Goal: Task Accomplishment & Management: Use online tool/utility

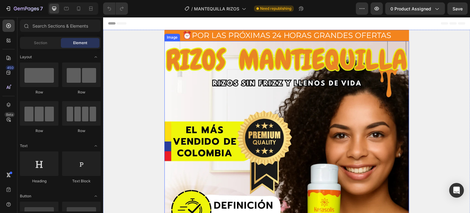
click at [236, 112] on img at bounding box center [286, 190] width 245 height 299
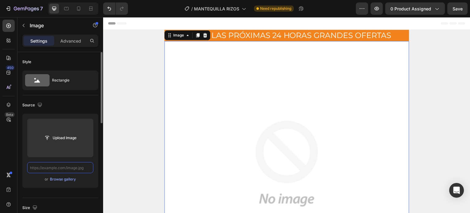
paste input "[URL][DOMAIN_NAME]"
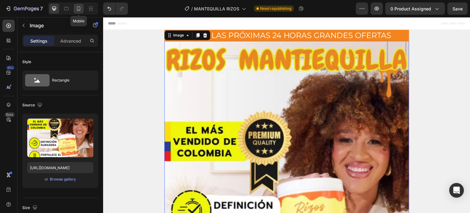
click at [78, 8] on icon at bounding box center [79, 9] width 6 height 6
type input "https://cdn.shopify.com/s/files/1/0644/4800/4262/files/LANDING_PAG_1_3.webp?v=1…"
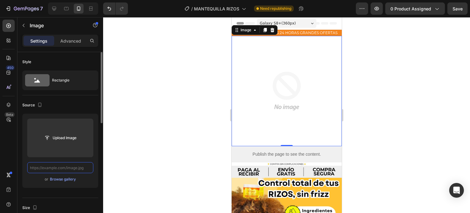
paste input "[URL][DOMAIN_NAME]"
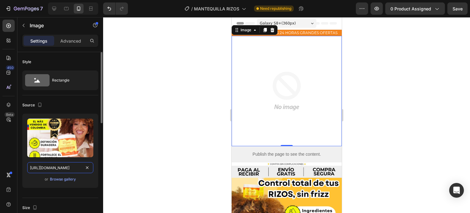
scroll to position [0, 115]
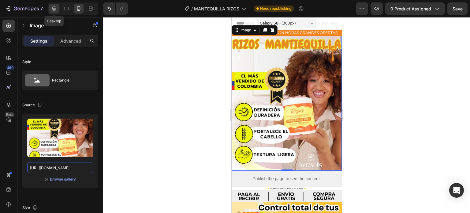
type input "[URL][DOMAIN_NAME]"
click at [54, 9] on icon at bounding box center [54, 9] width 4 height 4
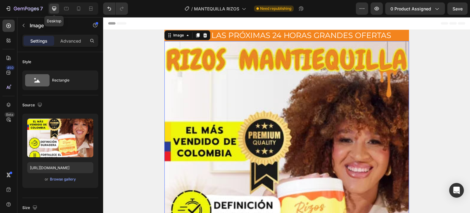
scroll to position [2, 0]
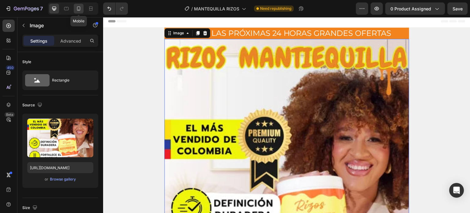
click at [77, 7] on icon at bounding box center [78, 8] width 3 height 4
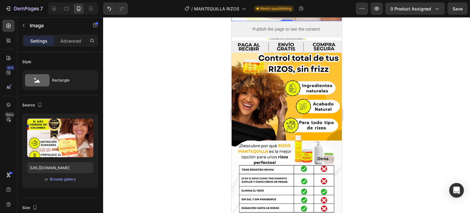
scroll to position [150, 0]
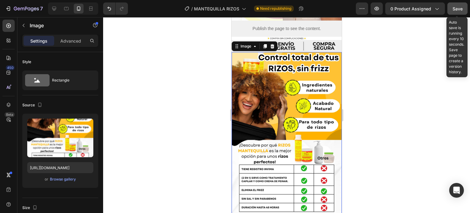
click at [455, 9] on span "Save" at bounding box center [458, 8] width 10 height 5
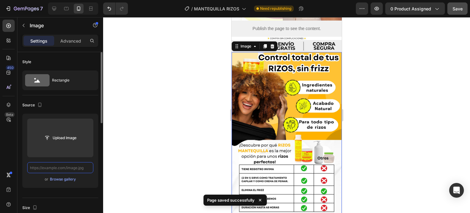
scroll to position [0, 0]
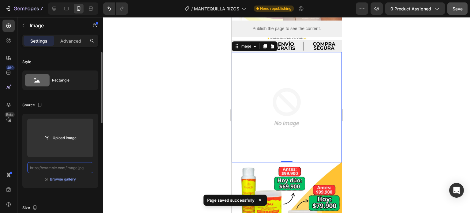
paste input "[URL][DOMAIN_NAME]"
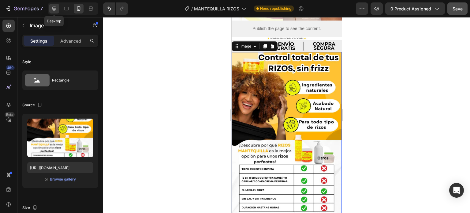
click at [54, 8] on icon at bounding box center [54, 9] width 6 height 6
type input "https://cdn.shopify.com/s/files/1/0644/4800/4262/files/LANDING_PAG_2_3_4_2.webp…"
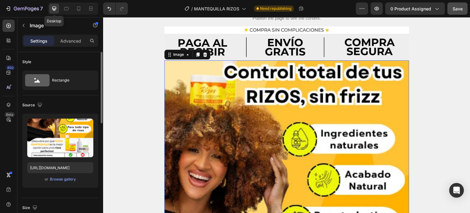
scroll to position [346, 0]
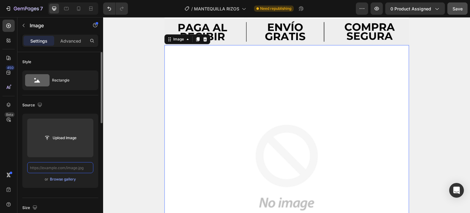
paste input "[URL][DOMAIN_NAME]"
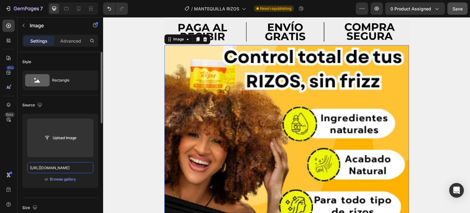
scroll to position [0, 124]
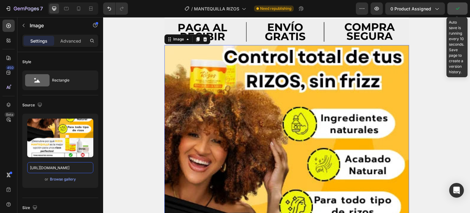
type input "[URL][DOMAIN_NAME]"
click at [456, 9] on icon "button" at bounding box center [457, 9] width 6 height 6
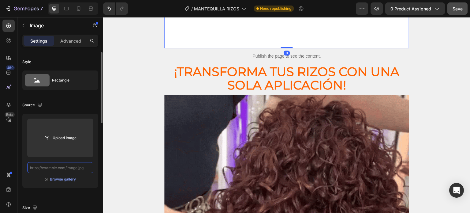
scroll to position [835, 0]
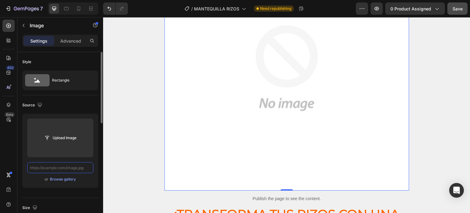
paste input "[URL][DOMAIN_NAME]"
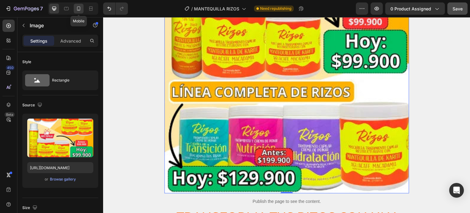
scroll to position [0, 0]
click at [78, 9] on icon at bounding box center [79, 9] width 6 height 6
type input "https://cdn.shopify.com/s/files/1/0644/4800/4262/files/LANDING_PAG_2_3_4_3.webp…"
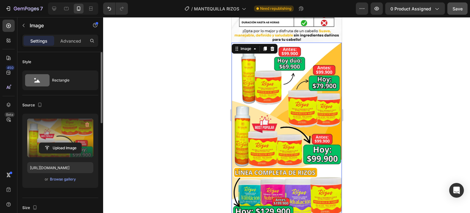
scroll to position [325, 0]
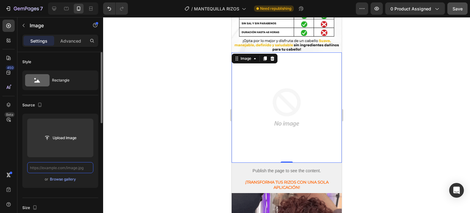
paste input "[URL][DOMAIN_NAME]"
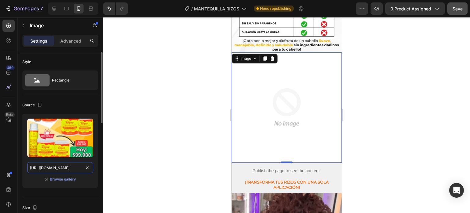
scroll to position [0, 124]
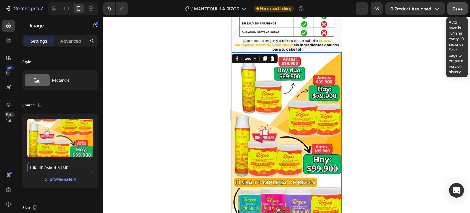
type input "[URL][DOMAIN_NAME]"
click at [451, 10] on button "button" at bounding box center [457, 8] width 20 height 12
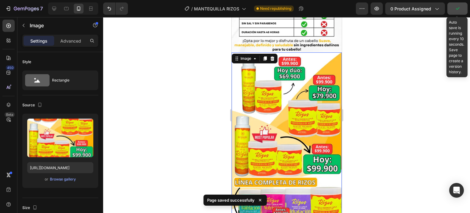
click at [451, 10] on button "button" at bounding box center [457, 8] width 20 height 12
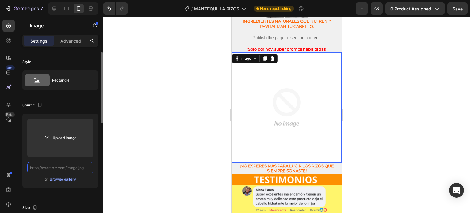
paste input "[URL][DOMAIN_NAME]"
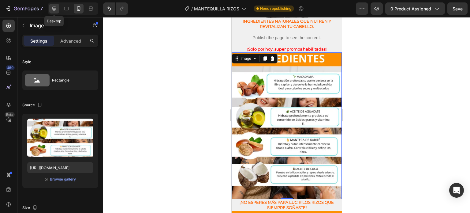
click at [55, 8] on icon at bounding box center [54, 9] width 6 height 6
type input "https://cdn.shopify.com/s/files/1/0644/4800/4262/files/para_usar_la_mantequilla…"
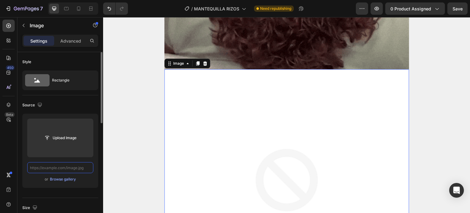
paste input "[URL][DOMAIN_NAME]"
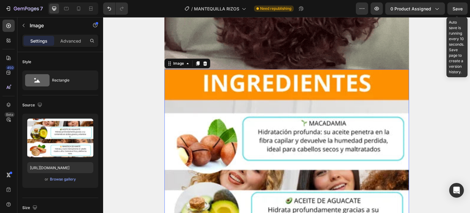
click at [460, 10] on span "Save" at bounding box center [458, 8] width 10 height 5
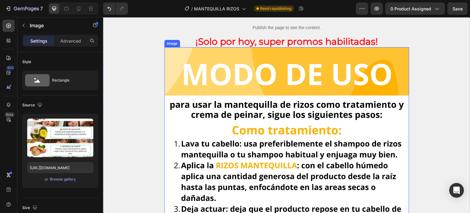
scroll to position [1965, 0]
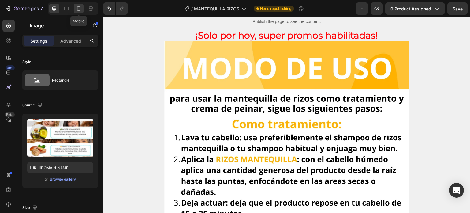
click at [77, 6] on icon at bounding box center [79, 9] width 6 height 6
type input "https://cdn.shopify.com/s/files/1/0644/4800/4262/files/para_usar_la_mantequilla…"
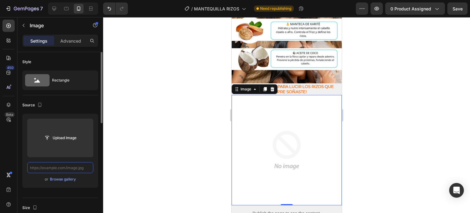
paste input "https://cdn.shopify.com/s/files/1/0644/4800/4262/files/para_usar_la_mantequilla…"
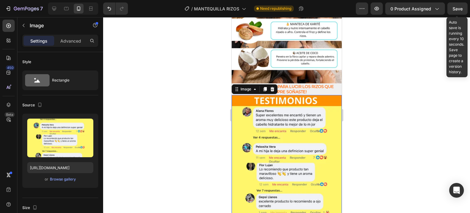
click at [454, 8] on span "Save" at bounding box center [458, 8] width 10 height 5
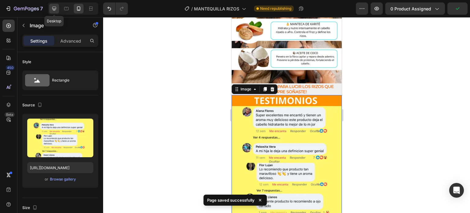
click at [51, 8] on icon at bounding box center [54, 9] width 6 height 6
type input "https://cdn.shopify.com/s/files/1/0644/4800/4262/files/Copia_de_Agregar_un_titu…"
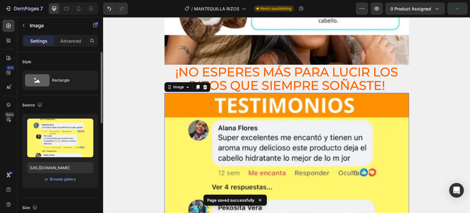
scroll to position [2270, 0]
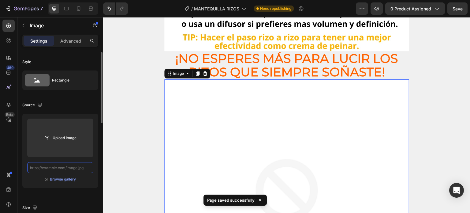
paste input "https://cdn.shopify.com/s/files/1/0644/4800/4262/files/para_usar_la_mantequilla…"
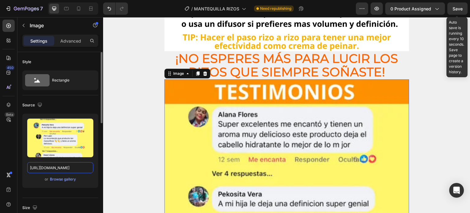
type input "https://cdn.shopify.com/s/files/1/0644/4800/4262/files/para_usar_la_mantequilla…"
click at [456, 6] on div "Save" at bounding box center [458, 9] width 10 height 6
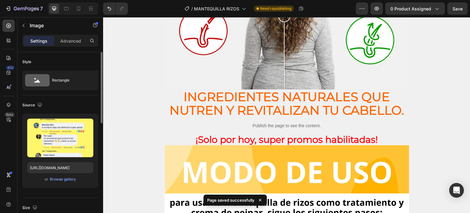
scroll to position [1860, 0]
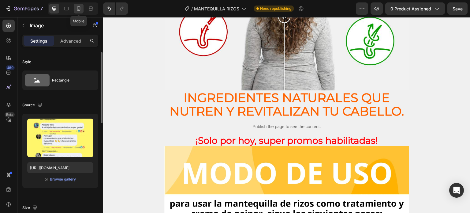
click at [76, 9] on icon at bounding box center [79, 9] width 6 height 6
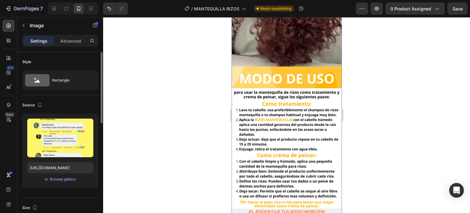
scroll to position [627, 0]
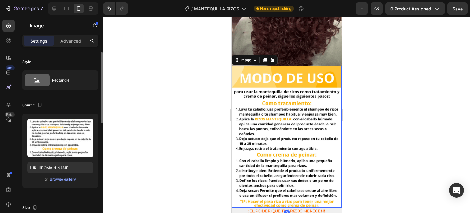
click at [266, 106] on img at bounding box center [286, 137] width 110 height 142
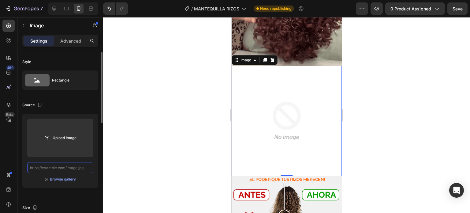
scroll to position [0, 0]
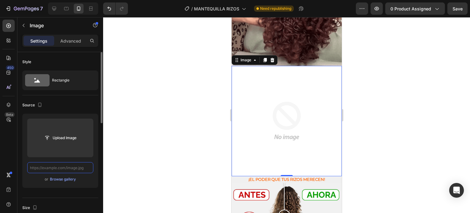
paste input "[URL][DOMAIN_NAME]"
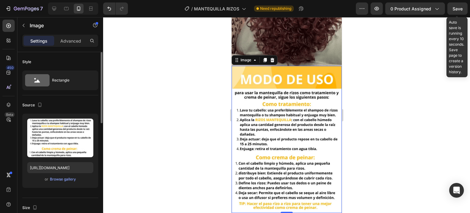
click at [455, 6] on span "Save" at bounding box center [458, 8] width 10 height 5
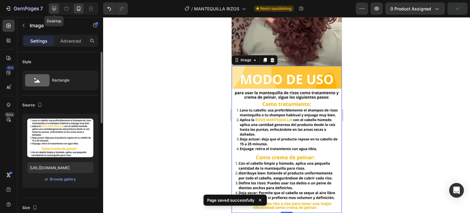
click at [52, 6] on icon at bounding box center [54, 9] width 6 height 6
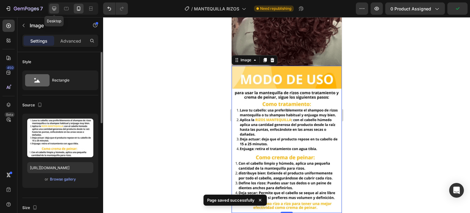
type input "[URL][DOMAIN_NAME]"
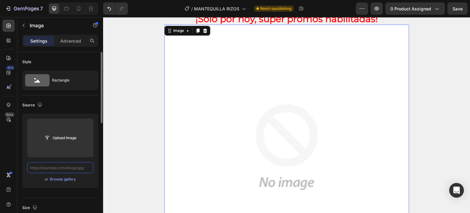
paste input "[URL][DOMAIN_NAME]"
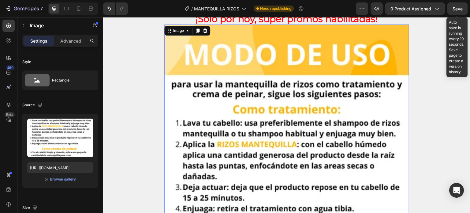
click at [454, 6] on span "Save" at bounding box center [458, 8] width 10 height 5
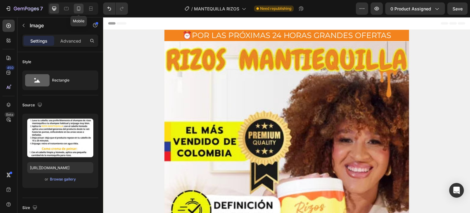
click at [76, 8] on icon at bounding box center [79, 9] width 6 height 6
type input "[URL][DOMAIN_NAME]"
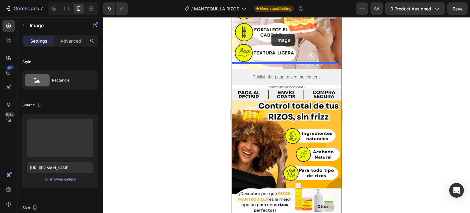
scroll to position [96, 0]
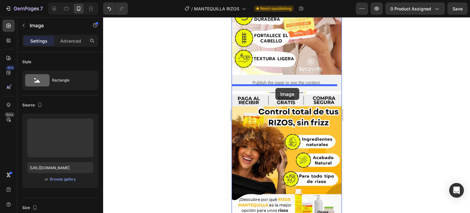
drag, startPoint x: 270, startPoint y: 99, endPoint x: 275, endPoint y: 88, distance: 11.9
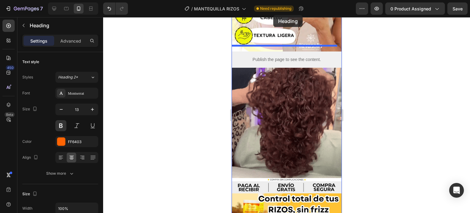
scroll to position [107, 0]
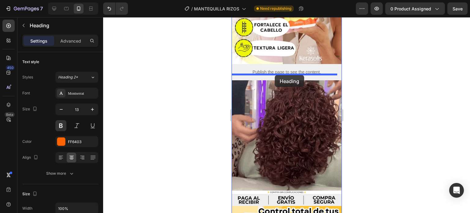
drag, startPoint x: 277, startPoint y: 67, endPoint x: 275, endPoint y: 75, distance: 8.3
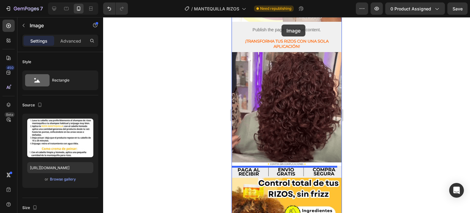
scroll to position [121, 0]
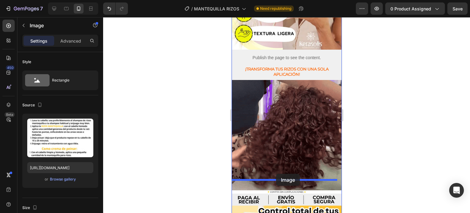
drag, startPoint x: 281, startPoint y: 91, endPoint x: 276, endPoint y: 174, distance: 82.8
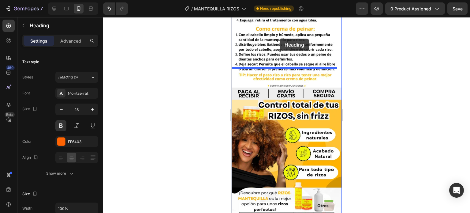
scroll to position [363, 0]
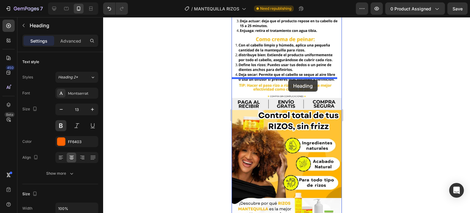
drag, startPoint x: 288, startPoint y: 118, endPoint x: 288, endPoint y: 80, distance: 38.0
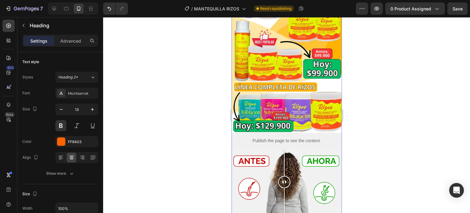
scroll to position [697, 0]
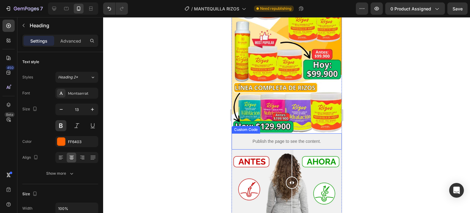
drag, startPoint x: 276, startPoint y: 122, endPoint x: 291, endPoint y: 117, distance: 16.5
click at [291, 149] on div at bounding box center [286, 182] width 110 height 66
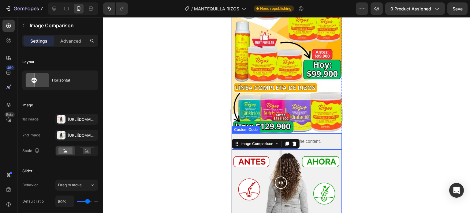
drag, startPoint x: 277, startPoint y: 125, endPoint x: 281, endPoint y: 117, distance: 9.0
click at [281, 149] on div at bounding box center [286, 182] width 110 height 66
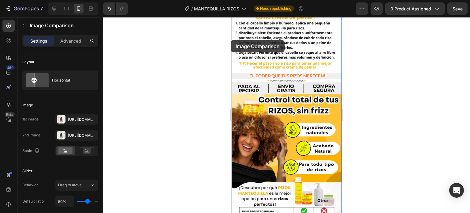
scroll to position [366, 0]
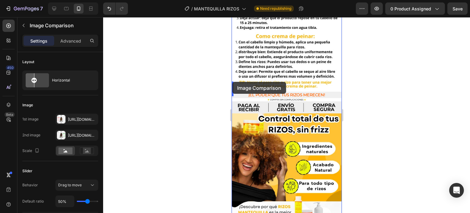
drag, startPoint x: 238, startPoint y: 111, endPoint x: 232, endPoint y: 82, distance: 30.0
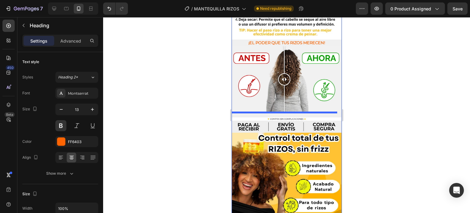
scroll to position [420, 0]
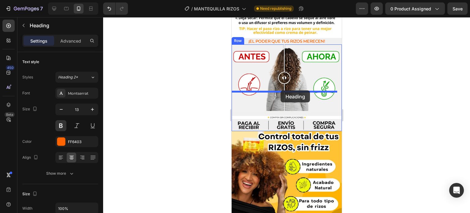
drag, startPoint x: 290, startPoint y: 142, endPoint x: 280, endPoint y: 90, distance: 52.4
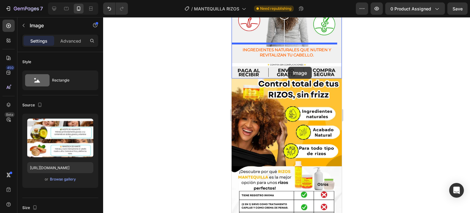
scroll to position [461, 0]
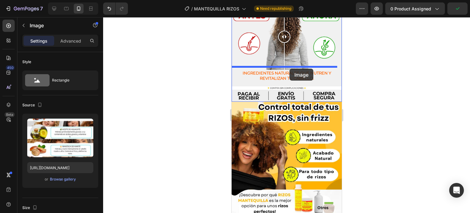
drag, startPoint x: 279, startPoint y: 73, endPoint x: 289, endPoint y: 69, distance: 10.8
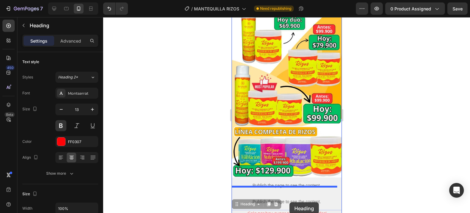
scroll to position [916, 0]
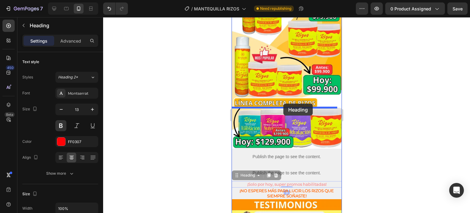
drag, startPoint x: 287, startPoint y: 102, endPoint x: 283, endPoint y: 105, distance: 4.8
click at [283, 105] on div "Galaxy S8+ ( 360 px) iPhone 13 Mini iPhone 13 Pro iPhone 11 Pro Max iPhone 15 P…" at bounding box center [286, 181] width 110 height 2160
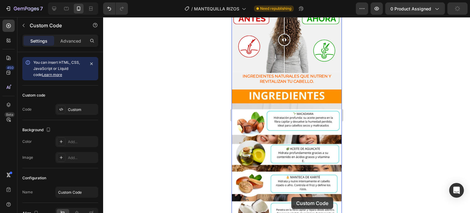
scroll to position [480, 0]
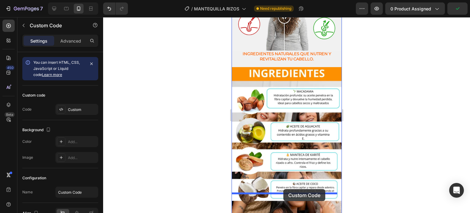
drag, startPoint x: 284, startPoint y: 77, endPoint x: 283, endPoint y: 189, distance: 112.3
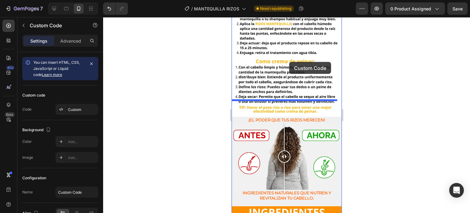
scroll to position [338, 0]
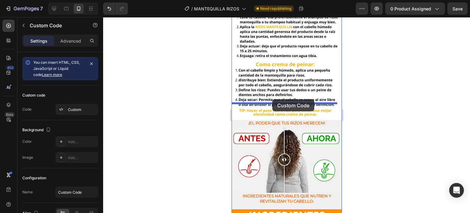
drag, startPoint x: 284, startPoint y: 163, endPoint x: 272, endPoint y: 99, distance: 64.5
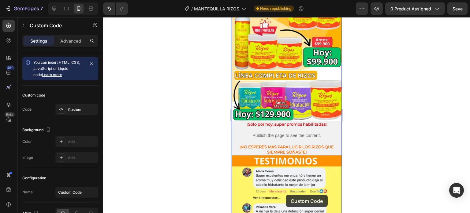
scroll to position [983, 0]
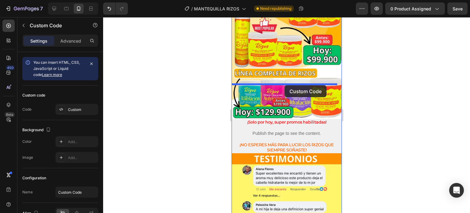
drag, startPoint x: 283, startPoint y: 120, endPoint x: 284, endPoint y: 85, distance: 35.5
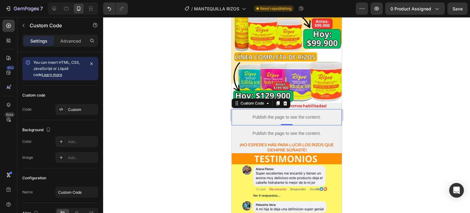
scroll to position [967, 0]
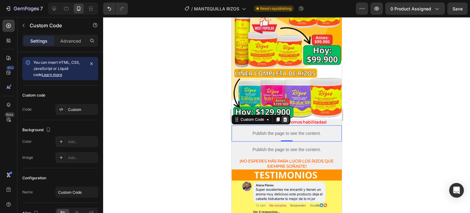
click at [286, 117] on icon at bounding box center [284, 119] width 5 height 5
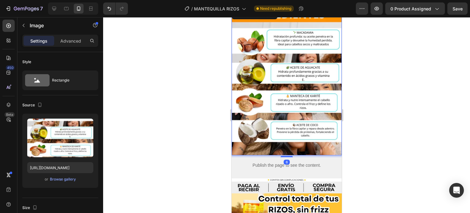
scroll to position [537, 0]
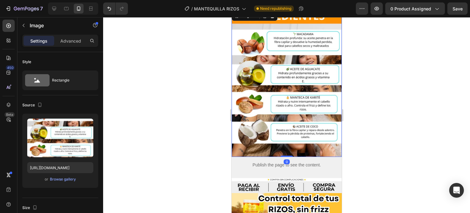
drag, startPoint x: 284, startPoint y: 130, endPoint x: 284, endPoint y: 124, distance: 5.8
click at [284, 124] on div "Image 0" at bounding box center [286, 83] width 110 height 147
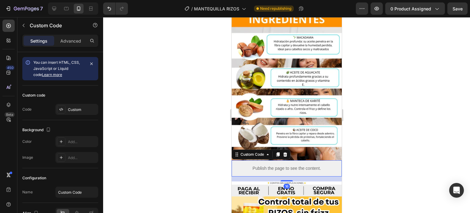
scroll to position [532, 0]
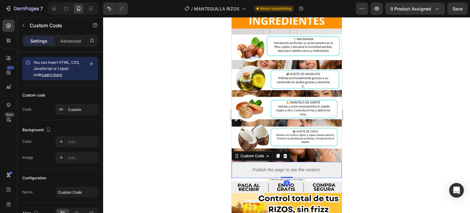
drag, startPoint x: 284, startPoint y: 151, endPoint x: 284, endPoint y: 144, distance: 7.0
click at [284, 162] on div "Publish the page to see the content. Custom Code 0" at bounding box center [286, 170] width 110 height 16
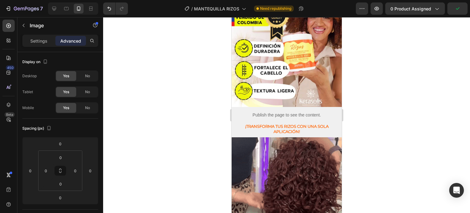
scroll to position [63, 0]
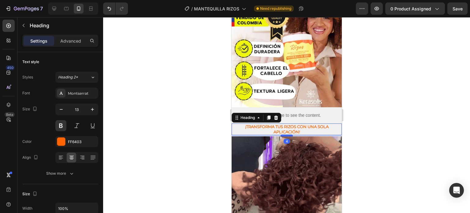
click at [284, 134] on div at bounding box center [286, 135] width 12 height 2
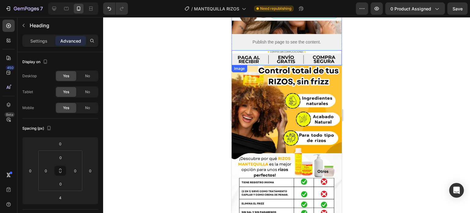
scroll to position [659, 0]
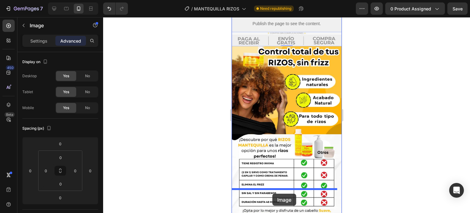
drag, startPoint x: 279, startPoint y: 29, endPoint x: 270, endPoint y: 196, distance: 166.8
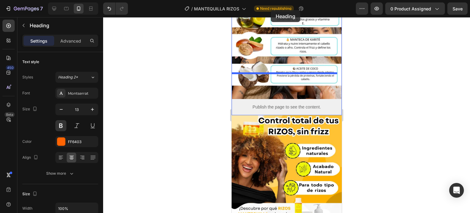
scroll to position [518, 0]
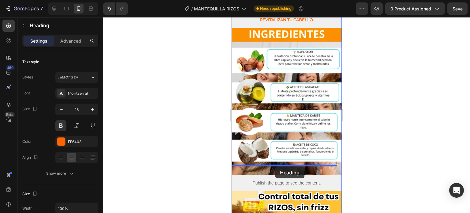
drag, startPoint x: 277, startPoint y: 192, endPoint x: 275, endPoint y: 166, distance: 25.5
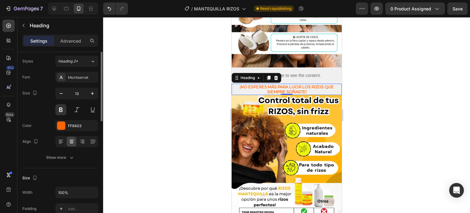
scroll to position [0, 0]
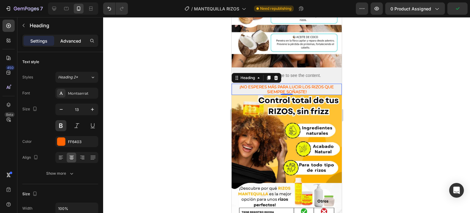
click at [75, 39] on p "Advanced" at bounding box center [70, 41] width 21 height 6
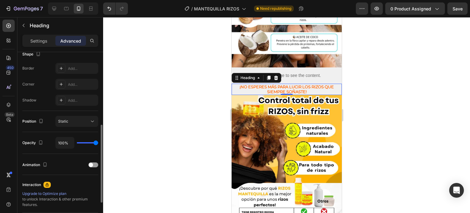
scroll to position [165, 0]
type input "98%"
type input "98"
type input "94%"
type input "94"
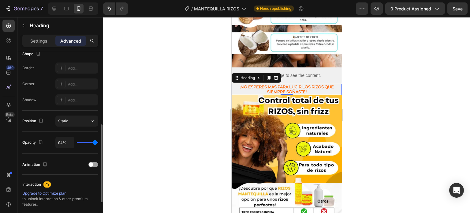
type input "89%"
type input "89"
type input "85%"
type input "85"
type input "80%"
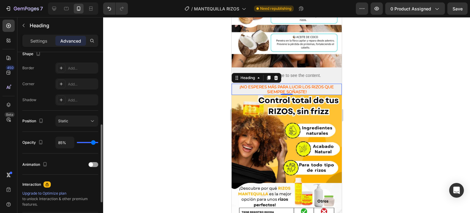
type input "80"
type input "77%"
type input "77"
type input "74%"
type input "74"
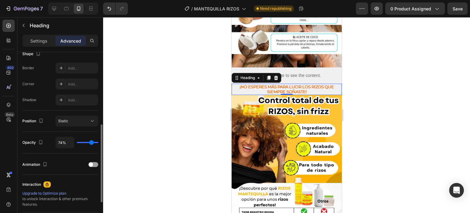
type input "71%"
type input "71"
type input "69%"
type input "69"
type input "64%"
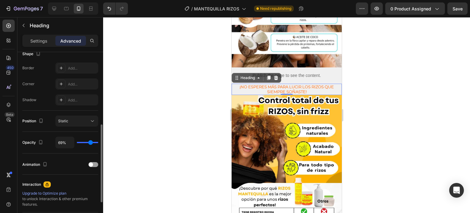
type input "64"
type input "61%"
type input "61"
type input "57%"
type input "57"
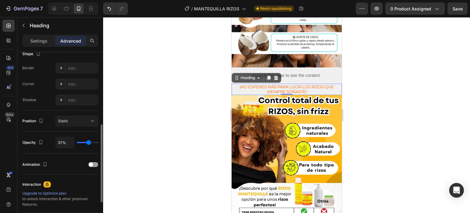
type input "54%"
type input "54"
type input "51%"
type input "51"
type input "49%"
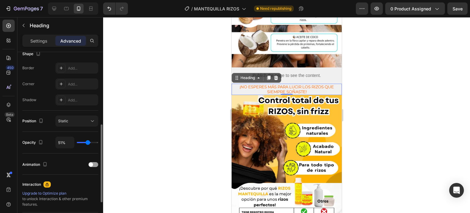
type input "49"
type input "48%"
type input "48"
type input "46%"
type input "46"
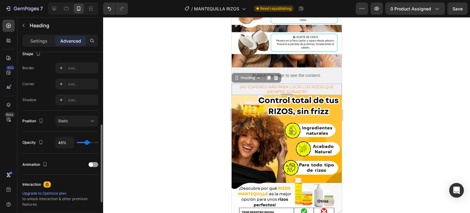
type input "45%"
type input "45"
type input "43%"
type input "43"
type input "42%"
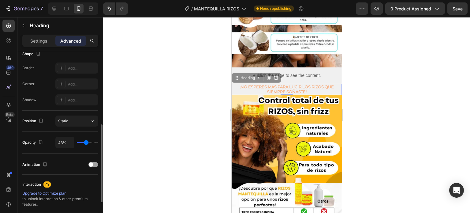
type input "42"
type input "40%"
type input "40"
type input "39%"
type input "39"
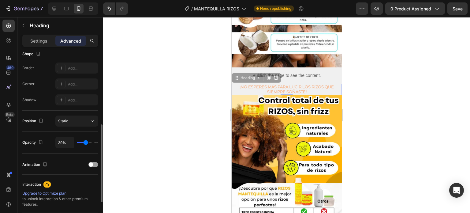
type input "37%"
type input "37"
type input "34%"
type input "34"
type input "31%"
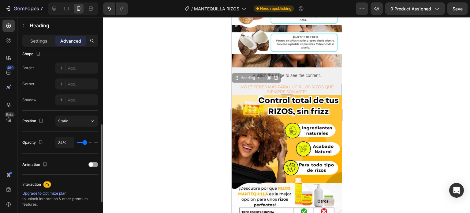
type input "31"
type input "30%"
type input "30"
type input "29%"
type input "29"
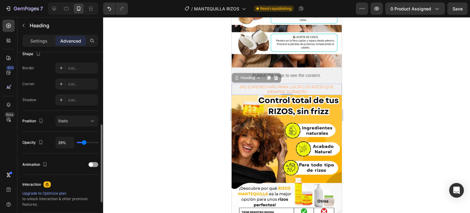
type input "27%"
type input "27"
type input "26%"
type input "26"
type input "24%"
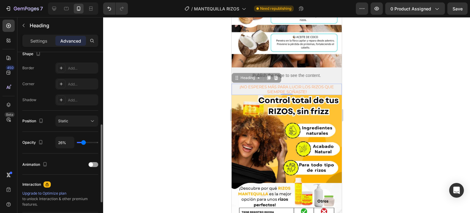
type input "24"
type input "20%"
type input "20"
type input "18%"
type input "18"
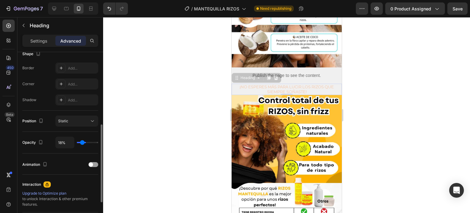
type input "17%"
type input "17"
type input "12%"
type input "12"
type input "11%"
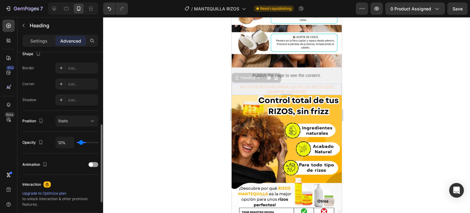
type input "11"
type input "8%"
type input "8"
type input "6%"
type input "6"
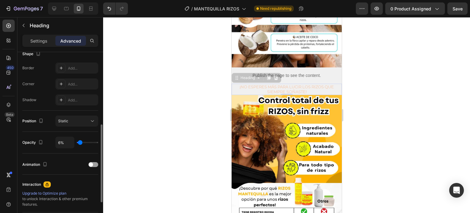
type input "5%"
type input "5"
type input "2%"
type input "2"
type input "0%"
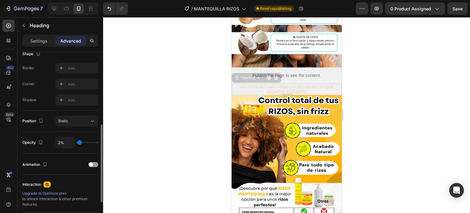
type input "0"
type input "3%"
type input "3"
type input "6%"
type input "6"
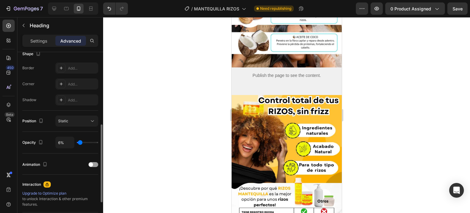
type input "15%"
type input "15"
type input "24%"
type input "24"
type input "40%"
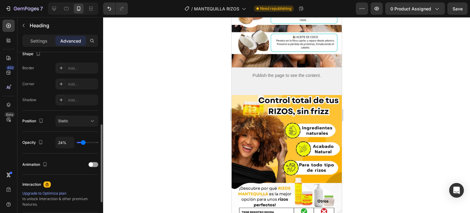
type input "40"
type input "48%"
type input "48"
type input "60%"
type input "60"
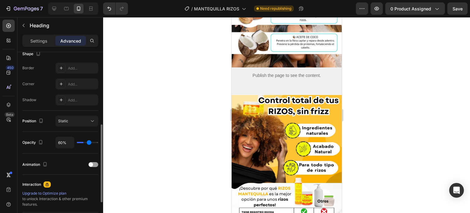
type input "71%"
type input "71"
type input "79%"
type input "79"
type input "89%"
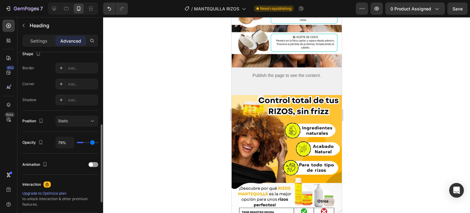
type input "89"
type input "97%"
type input "97"
type input "100%"
type input "100"
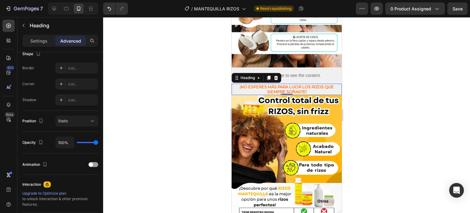
drag, startPoint x: 97, startPoint y: 141, endPoint x: 105, endPoint y: 143, distance: 8.7
click at [98, 143] on input "range" at bounding box center [87, 142] width 21 height 1
click at [185, 95] on div at bounding box center [286, 115] width 367 height 196
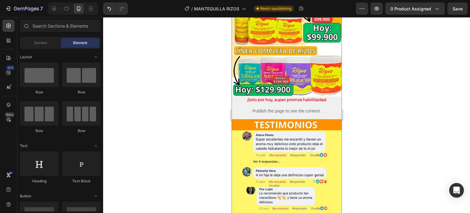
scroll to position [989, 0]
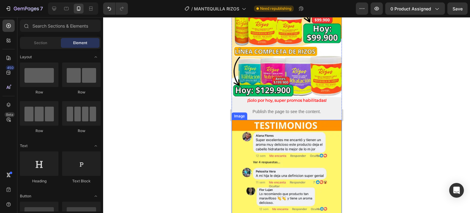
click at [271, 120] on img at bounding box center [286, 193] width 110 height 147
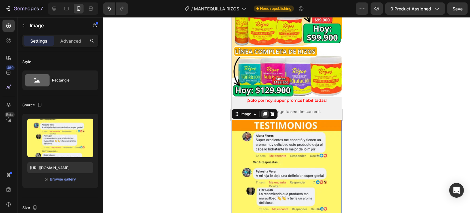
click at [264, 111] on icon at bounding box center [264, 113] width 5 height 5
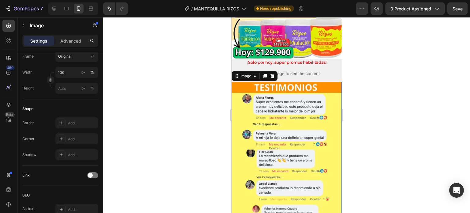
scroll to position [989, 0]
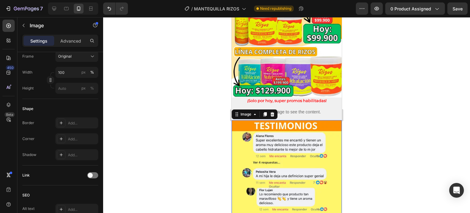
click at [282, 120] on img at bounding box center [286, 193] width 110 height 147
click at [24, 23] on icon "button" at bounding box center [23, 25] width 5 height 5
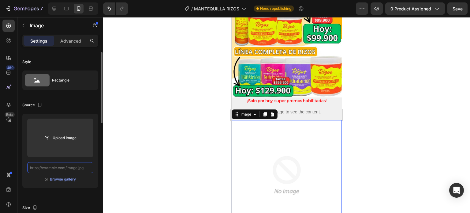
scroll to position [0, 0]
paste input "[URL][DOMAIN_NAME]"
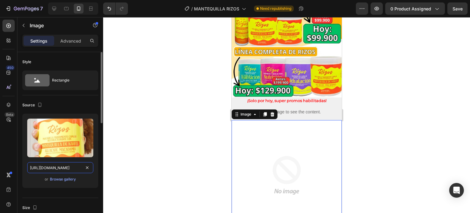
scroll to position [0, 117]
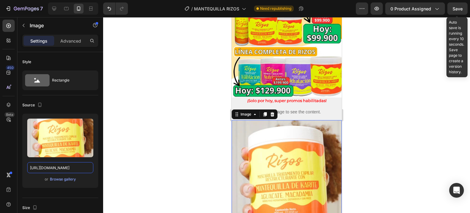
type input "[URL][DOMAIN_NAME]"
click at [458, 7] on span "Save" at bounding box center [458, 8] width 10 height 5
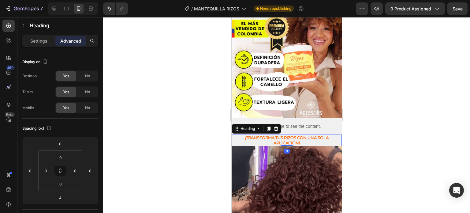
click at [284, 137] on div "¡Transforma tus rizos con una sola aplicación! Heading 0" at bounding box center [286, 140] width 110 height 12
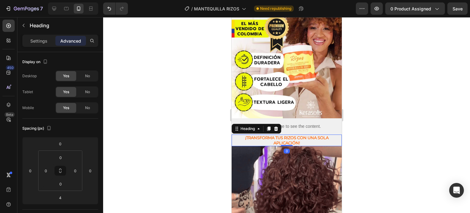
type input "0"
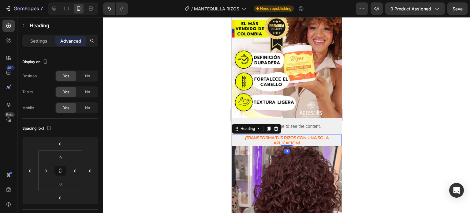
click at [353, 144] on div at bounding box center [286, 115] width 367 height 196
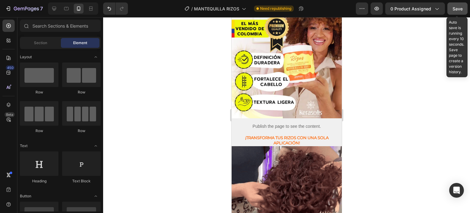
click at [462, 5] on button "Save" at bounding box center [457, 8] width 20 height 12
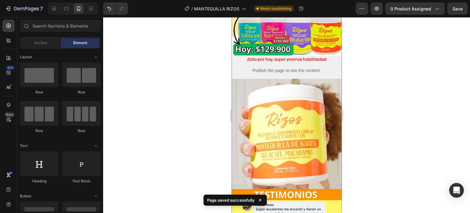
scroll to position [1027, 0]
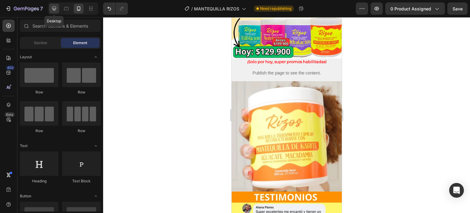
click at [53, 9] on icon at bounding box center [54, 9] width 4 height 4
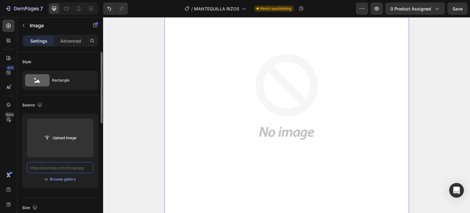
paste input "[URL][DOMAIN_NAME]"
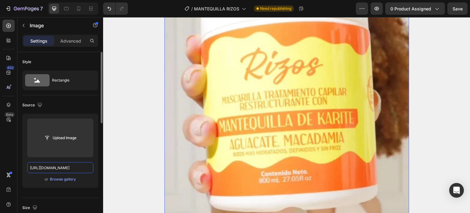
scroll to position [0, 117]
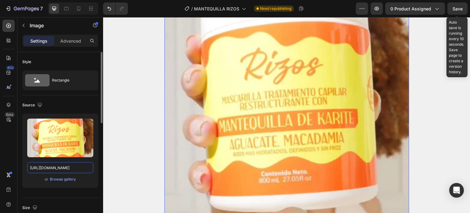
type input "[URL][DOMAIN_NAME]"
click at [458, 9] on span "Save" at bounding box center [458, 8] width 10 height 5
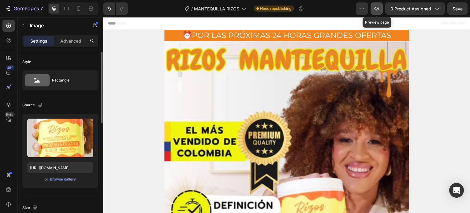
click at [376, 8] on icon "button" at bounding box center [377, 9] width 6 height 6
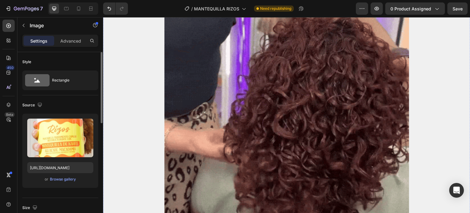
scroll to position [412, 0]
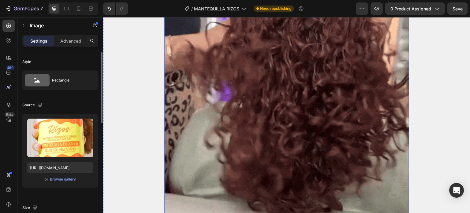
click at [243, 87] on img at bounding box center [286, 97] width 245 height 245
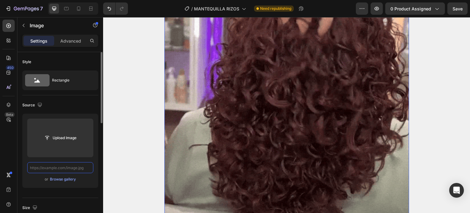
scroll to position [0, 0]
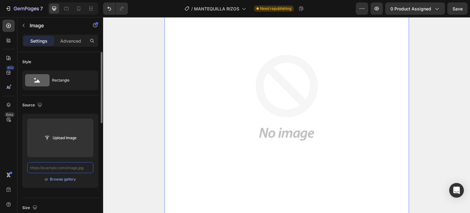
paste input "https://cdn.shopify.com/s/files/1/0644/4800/4262/files/ezgif.com-resize.webp?v=…"
type input "https://cdn.shopify.com/s/files/1/0644/4800/4262/files/ezgif.com-resize.webp?v=…"
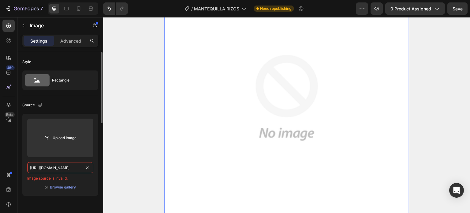
click at [81, 166] on input "https://cdn.shopify.com/s/files/1/0644/4800/4262/files/ezgif.com-resize.webp?v=…" at bounding box center [60, 167] width 66 height 11
click at [78, 7] on icon at bounding box center [79, 9] width 6 height 6
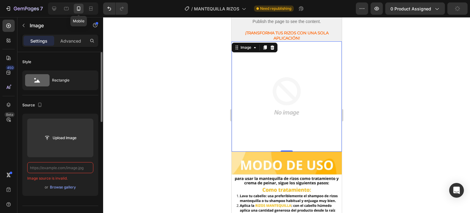
scroll to position [154, 0]
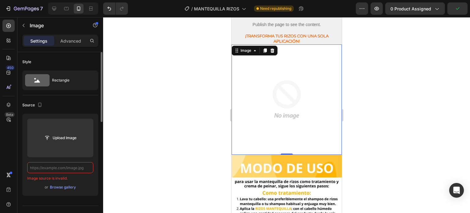
click at [49, 168] on input "text" at bounding box center [60, 167] width 66 height 11
paste input "https://cdn.shopify.com/s/files/1/0644/4800/4262/files/ezgif.com-resize.webp?v=…"
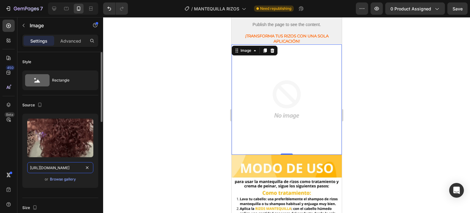
scroll to position [0, 113]
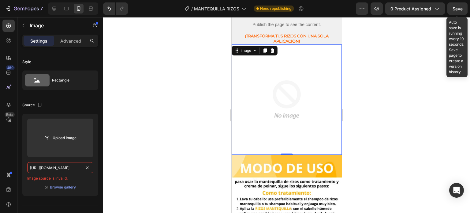
type input "https://cdn.shopify.com/s/files/1/0644/4800/4262/files/ezgif.com-resize.webp?v=…"
click at [455, 7] on span "Save" at bounding box center [458, 8] width 10 height 5
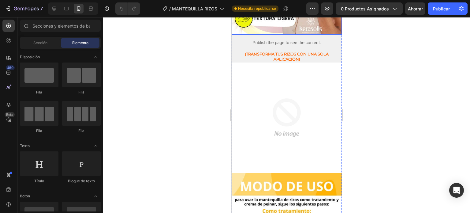
scroll to position [141, 0]
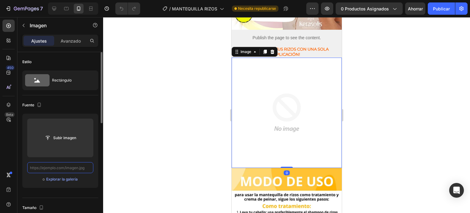
click at [56, 165] on input "text" at bounding box center [60, 167] width 66 height 11
paste input "https://cdn.shopify.com/s/files/1/0644/4800/4262/files/ezgif.com-resize.webp?v=…"
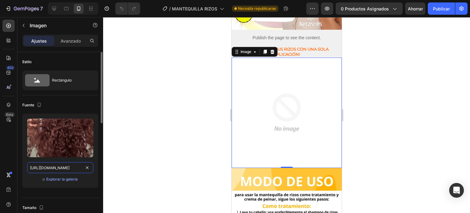
scroll to position [0, 113]
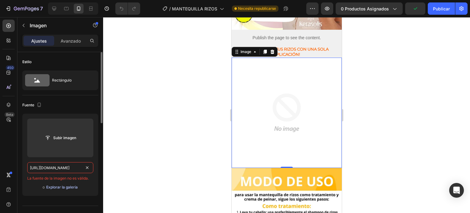
type input "https://cdn.shopify.com/s/files/1/0644/4800/4262/files/ezgif.com-resize.webp?v=…"
click at [62, 187] on font "Explorar la galería" at bounding box center [62, 187] width 32 height 5
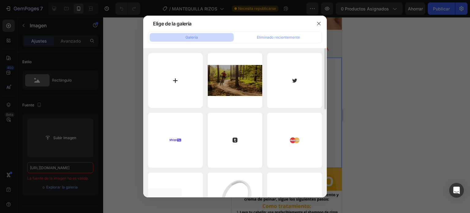
click at [177, 91] on input "file" at bounding box center [175, 80] width 55 height 55
type input "C:\fakepath\ezgif.com-resize.webp"
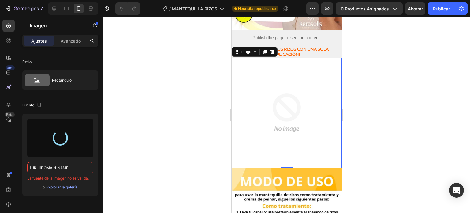
type input "https://cdn.shopify.com/s/files/1/0644/4800/4262/files/gempages_509791442571363…"
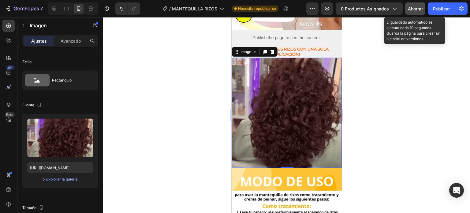
click at [413, 7] on font "Ahorrar" at bounding box center [415, 8] width 15 height 5
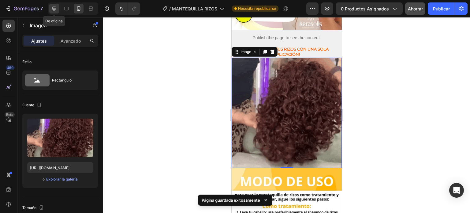
click at [54, 8] on icon at bounding box center [54, 9] width 6 height 6
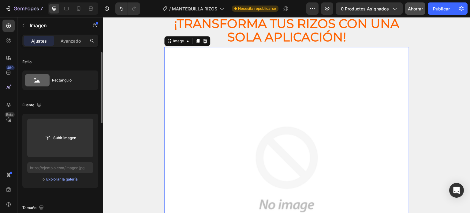
scroll to position [343, 0]
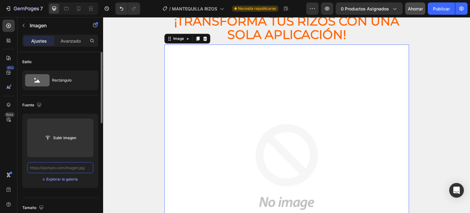
click at [55, 163] on input "text" at bounding box center [60, 167] width 66 height 11
paste input "https://cdn.shopify.com/s/files/1/0644/4800/4262/files/ezgif.com-resize.webp?v=…"
type input "https://cdn.shopify.com/s/files/1/0644/4800/4262/files/ezgif.com-resize.webp?v=…"
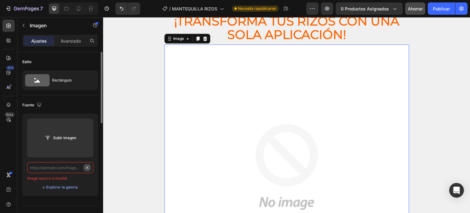
scroll to position [0, 0]
click at [61, 190] on div "o Explorar la galería" at bounding box center [60, 186] width 66 height 7
click at [61, 188] on font "Explorar la galería" at bounding box center [62, 187] width 32 height 5
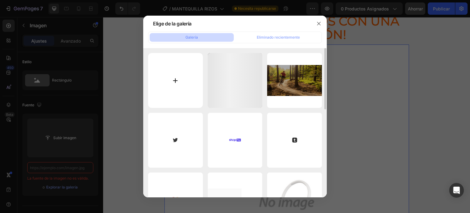
click at [183, 78] on input "file" at bounding box center [175, 80] width 55 height 55
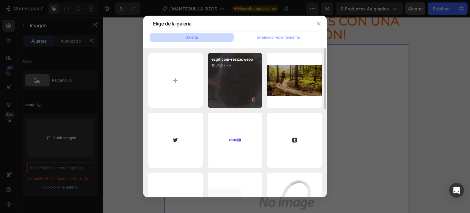
click at [233, 71] on div "ezgif.com-resize.webp 1034,07 kb" at bounding box center [235, 80] width 55 height 55
type input "https://cdn.shopify.com/s/files/1/0644/4800/4262/files/gempages_509791442571363…"
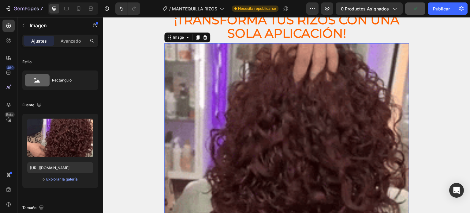
scroll to position [344, 0]
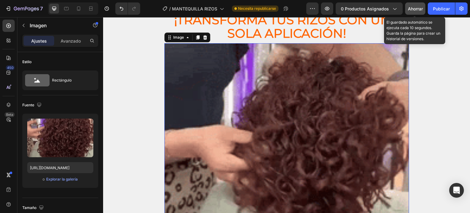
click at [416, 5] on button "Ahorrar" at bounding box center [415, 8] width 20 height 12
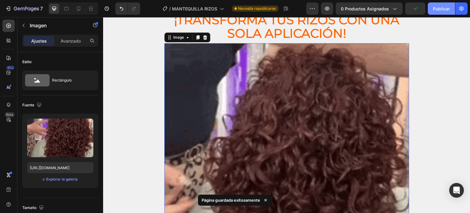
click at [441, 9] on font "Publicar" at bounding box center [441, 8] width 17 height 5
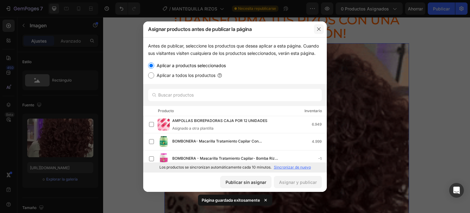
click at [320, 28] on icon "button" at bounding box center [318, 29] width 5 height 5
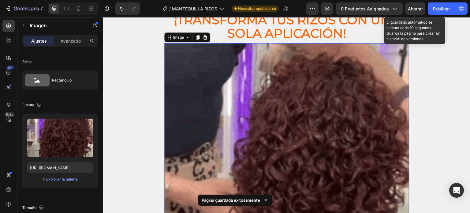
click at [418, 9] on font "Ahorrar" at bounding box center [415, 8] width 15 height 5
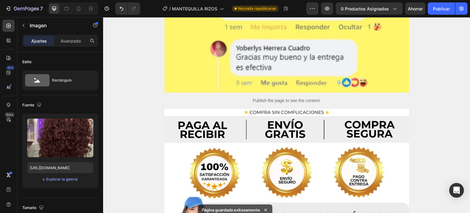
scroll to position [2513, 0]
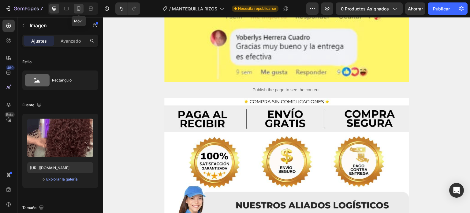
click at [79, 9] on icon at bounding box center [79, 9] width 6 height 6
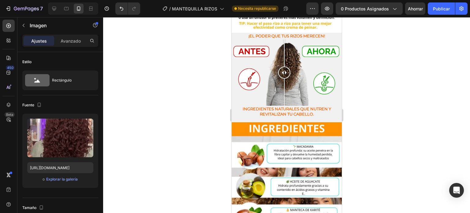
scroll to position [398, 0]
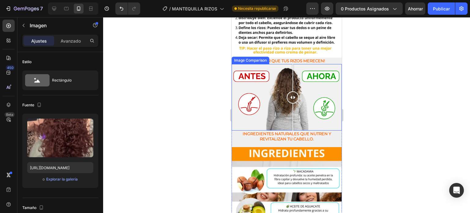
click at [286, 91] on div at bounding box center [292, 97] width 12 height 12
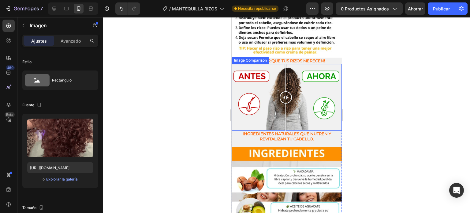
click at [268, 76] on div at bounding box center [286, 97] width 110 height 66
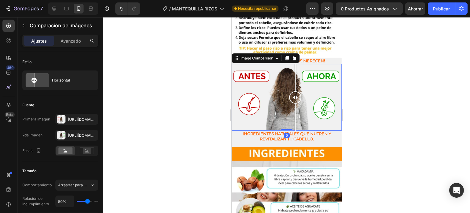
click at [295, 73] on div at bounding box center [286, 97] width 110 height 66
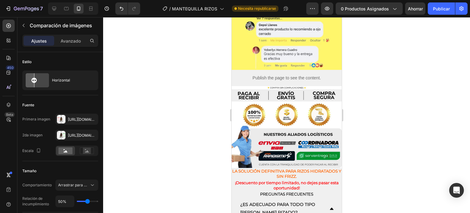
scroll to position [1326, 0]
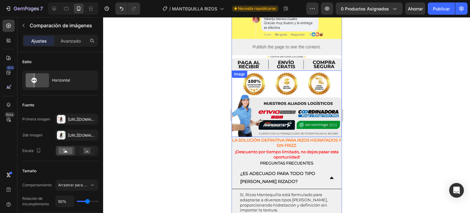
click at [275, 70] on img at bounding box center [286, 103] width 110 height 66
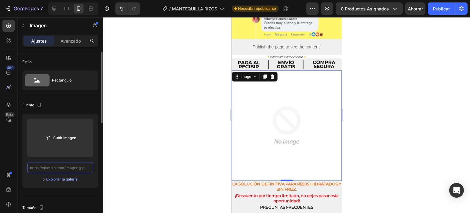
scroll to position [0, 0]
paste input "[URL][DOMAIN_NAME]"
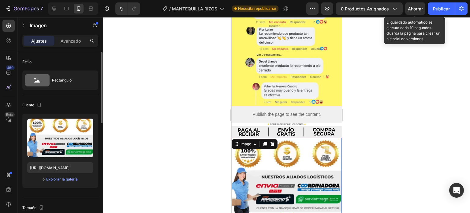
click at [413, 8] on font "Ahorrar" at bounding box center [415, 8] width 15 height 5
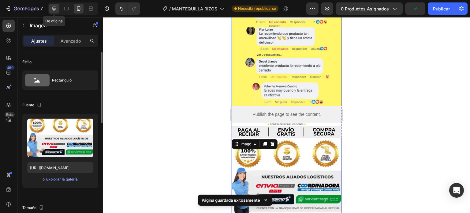
click at [54, 9] on icon at bounding box center [54, 9] width 6 height 6
type input "https://cdn.shopify.com/s/files/1/0644/4800/4262/files/gempages_509791442571363…"
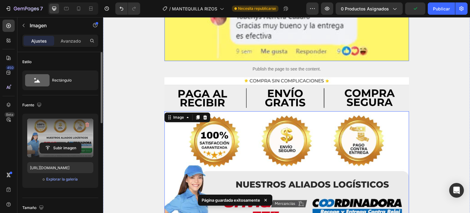
scroll to position [2560, 0]
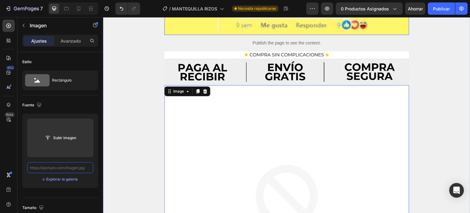
click at [88, 169] on input "text" at bounding box center [60, 167] width 66 height 11
paste input "[URL][DOMAIN_NAME]"
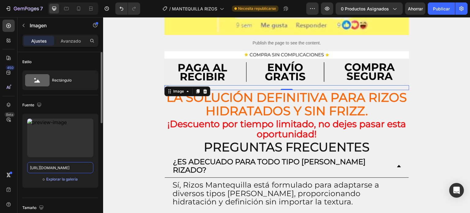
scroll to position [0, 0]
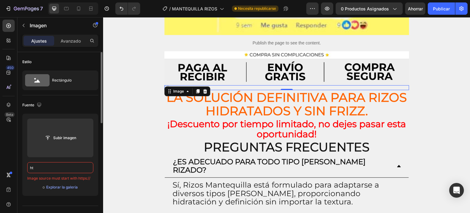
type input "h"
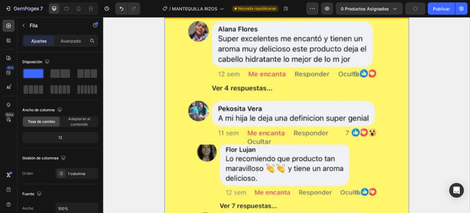
scroll to position [2275, 0]
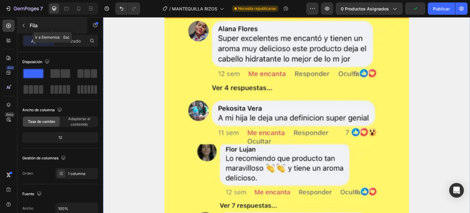
click at [24, 24] on icon "button" at bounding box center [23, 25] width 5 height 5
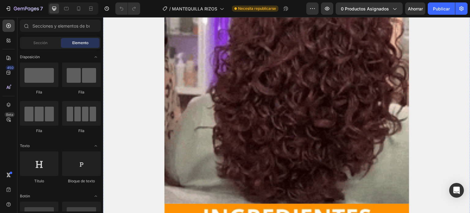
scroll to position [430, 0]
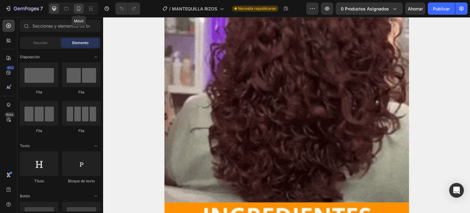
click at [78, 9] on icon at bounding box center [79, 9] width 6 height 6
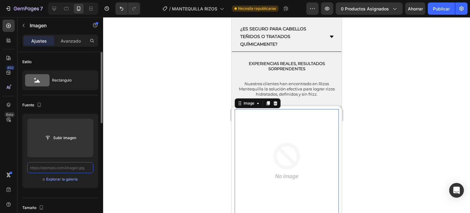
paste input "https://cdn.shopify.com/s/files/1/0644/4800/4262/files/IMAGENES_TESTIMONIOS_600…"
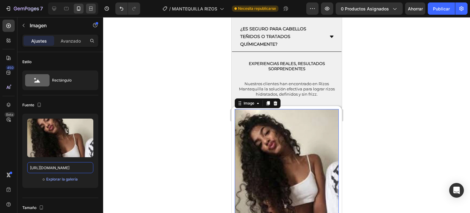
type input "https://cdn.shopify.com/s/files/1/0644/4800/4262/files/IMAGENES_TESTIMONIOS_600…"
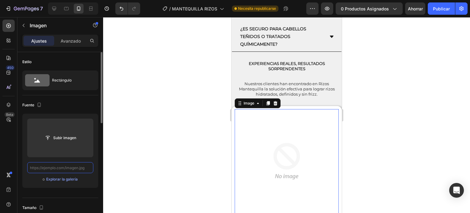
paste input "https://cdn.shopify.com/s/files/1/0644/4800/4262/files/IMAGENES_TESTIMONIOS_600…"
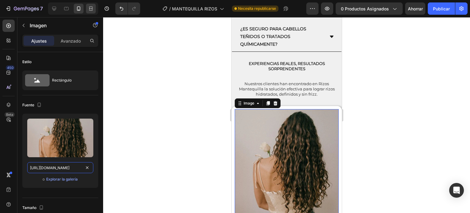
type input "https://cdn.shopify.com/s/files/1/0644/4800/4262/files/IMAGENES_TESTIMONIOS_600…"
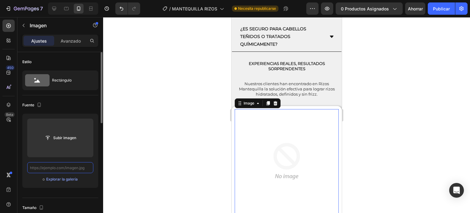
paste input "https://cdn.shopify.com/s/files/1/0644/4800/4262/files/IMAGENES_TESTIMONIOS_600…"
type input "https://cdn.shopify.com/s/files/1/0644/4800/4262/files/IMAGENES_TESTIMONIOS_600…"
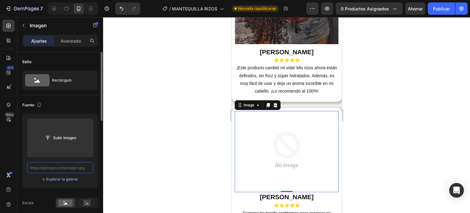
paste input "https://cdn.shopify.com/s/files/1/0644/4800/4262/files/IMAGENES_TESTIMONIOS_600…"
type input "https://cdn.shopify.com/s/files/1/0644/4800/4262/files/IMAGENES_TESTIMONIOS_600…"
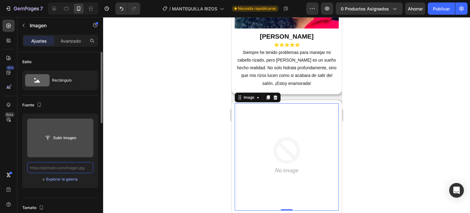
paste input "https://cdn.shopify.com/s/files/1/0644/4800/4262/files/IMAGENES_TESTIMONIOS_600…"
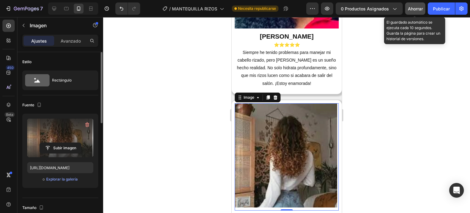
click at [420, 9] on font "Ahorrar" at bounding box center [415, 8] width 15 height 5
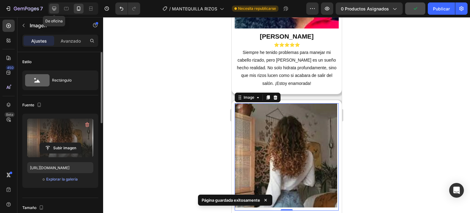
click at [55, 7] on icon at bounding box center [54, 9] width 4 height 4
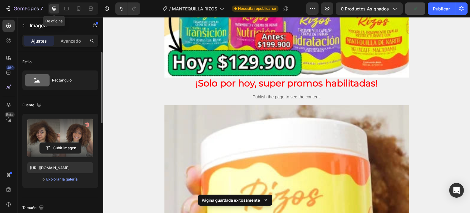
type input "https://cdn.shopify.com/s/files/1/0644/4800/4262/files/gempages_509791442571363…"
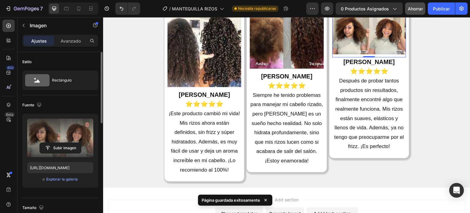
scroll to position [2908, 0]
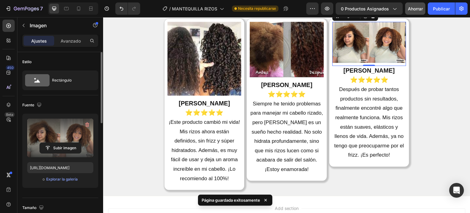
click at [84, 139] on label at bounding box center [60, 137] width 66 height 39
click at [81, 143] on input "file" at bounding box center [60, 148] width 41 height 10
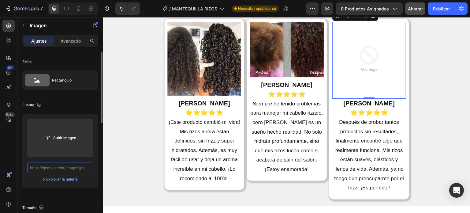
scroll to position [2917, 0]
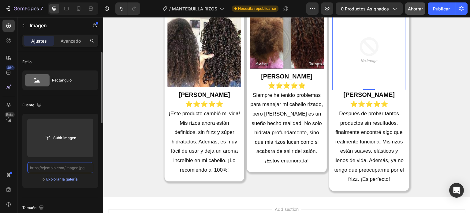
paste input "https://cdn.shopify.com/s/files/1/0644/4800/4262/files/IMAGENES_TESTIMONIOS_600…"
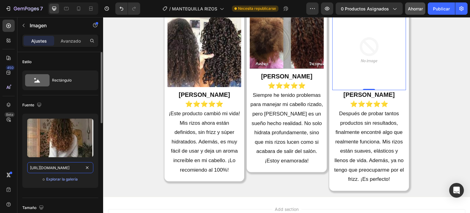
scroll to position [0, 154]
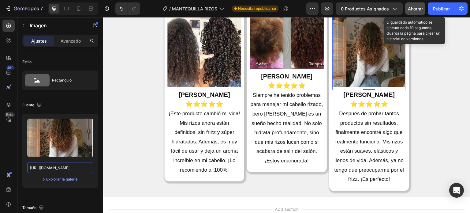
type input "https://cdn.shopify.com/s/files/1/0644/4800/4262/files/IMAGENES_TESTIMONIOS_600…"
click at [416, 11] on div "Ahorrar" at bounding box center [415, 9] width 15 height 6
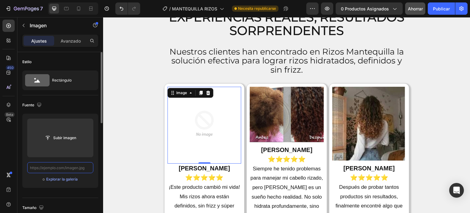
paste input "https://cdn.shopify.com/s/files/1/0644/4800/4262/files/IMAGENES_TESTIMONIOS_600…"
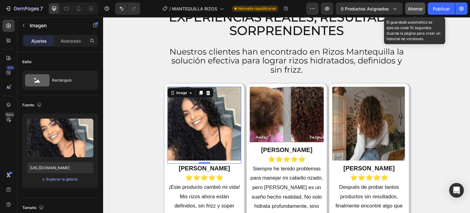
click at [413, 9] on font "Ahorrar" at bounding box center [415, 8] width 15 height 5
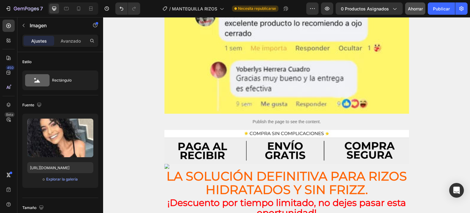
scroll to position [2465, 0]
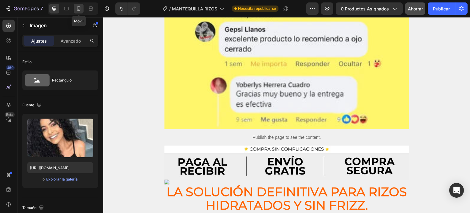
click at [77, 6] on icon at bounding box center [78, 8] width 3 height 4
type input "https://cdn.shopify.com/s/files/1/0644/4800/4262/files/IMAGENES_TESTIMONIOS_600…"
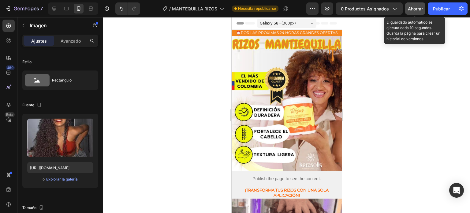
click at [414, 12] on button "Ahorrar" at bounding box center [415, 8] width 20 height 12
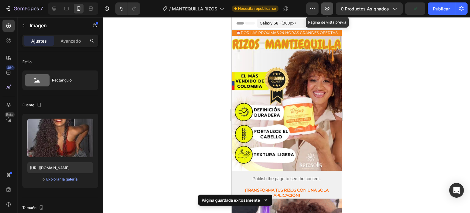
click at [325, 8] on icon "button" at bounding box center [327, 9] width 6 height 6
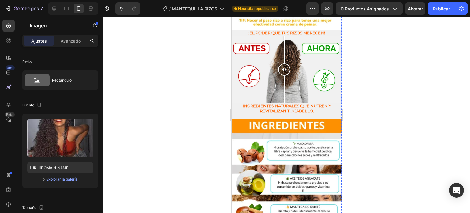
scroll to position [426, 0]
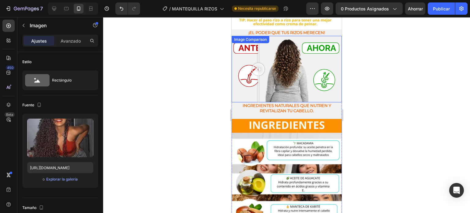
click at [258, 61] on div at bounding box center [286, 69] width 110 height 66
drag, startPoint x: 259, startPoint y: 50, endPoint x: 286, endPoint y: 51, distance: 26.9
click at [286, 63] on div at bounding box center [285, 69] width 12 height 12
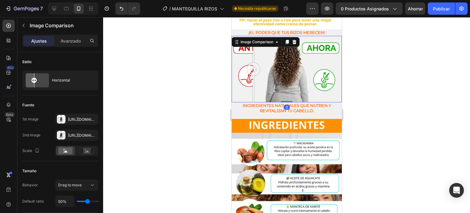
click at [253, 49] on div at bounding box center [286, 69] width 110 height 66
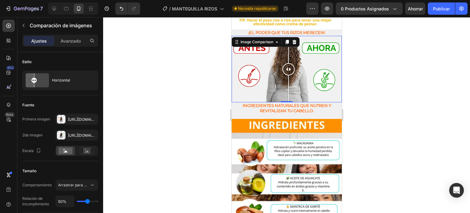
drag, startPoint x: 253, startPoint y: 49, endPoint x: 288, endPoint y: 52, distance: 35.3
click at [288, 63] on div at bounding box center [288, 69] width 12 height 12
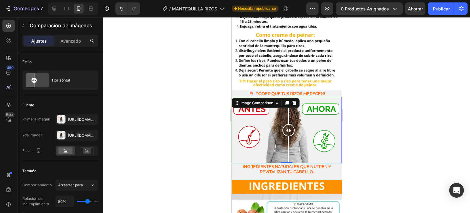
scroll to position [365, 0]
click at [256, 107] on div at bounding box center [286, 130] width 110 height 66
drag, startPoint x: 256, startPoint y: 107, endPoint x: 283, endPoint y: 122, distance: 31.2
click at [283, 122] on div at bounding box center [287, 130] width 12 height 66
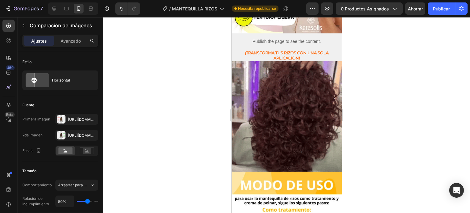
scroll to position [125, 0]
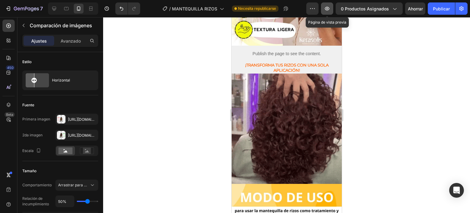
click at [326, 9] on icon "button" at bounding box center [327, 9] width 5 height 4
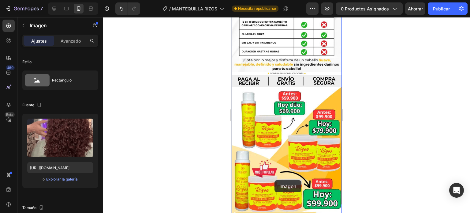
scroll to position [847, 0]
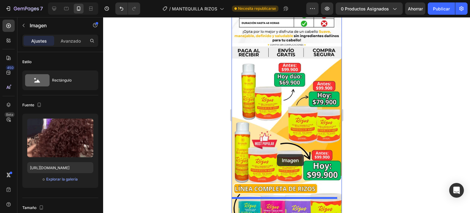
drag, startPoint x: 276, startPoint y: 39, endPoint x: 277, endPoint y: 154, distance: 114.8
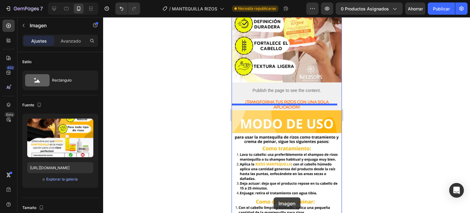
scroll to position [132, 0]
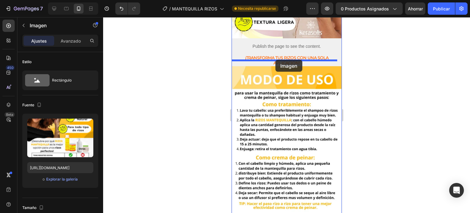
drag, startPoint x: 275, startPoint y: 104, endPoint x: 275, endPoint y: 60, distance: 44.1
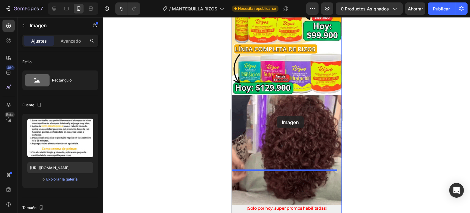
scroll to position [847, 0]
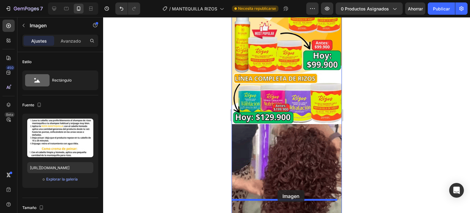
drag, startPoint x: 279, startPoint y: 125, endPoint x: 277, endPoint y: 190, distance: 64.9
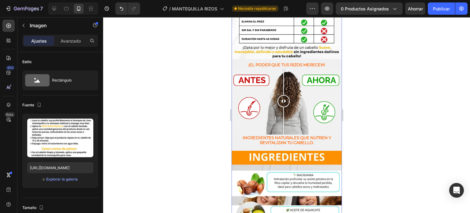
scroll to position [315, 0]
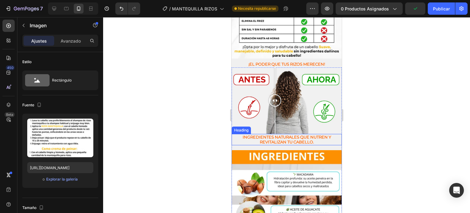
drag, startPoint x: 267, startPoint y: 92, endPoint x: 275, endPoint y: 119, distance: 29.1
click at [275, 119] on div "Image Comparison Ingredientes naturales que nutren y revitalizan tu cabello. He…" at bounding box center [286, 106] width 110 height 78
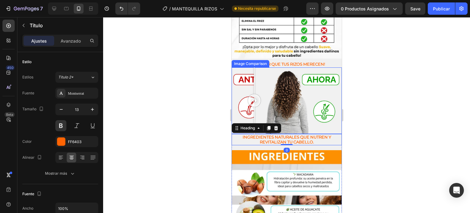
click at [254, 72] on div at bounding box center [286, 100] width 110 height 66
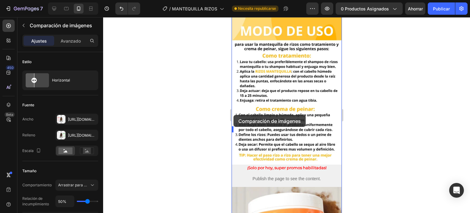
scroll to position [905, 0]
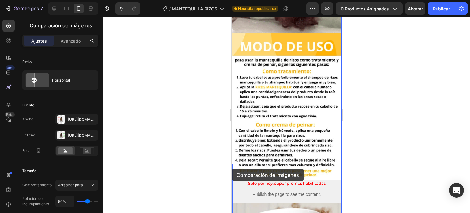
drag, startPoint x: 236, startPoint y: 47, endPoint x: 231, endPoint y: 169, distance: 121.6
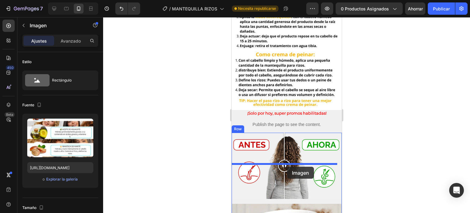
scroll to position [898, 0]
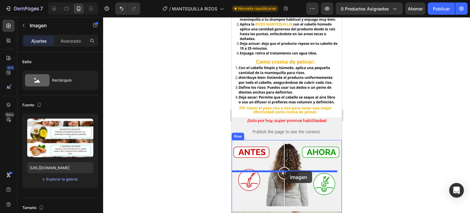
drag, startPoint x: 276, startPoint y: 92, endPoint x: 285, endPoint y: 171, distance: 78.9
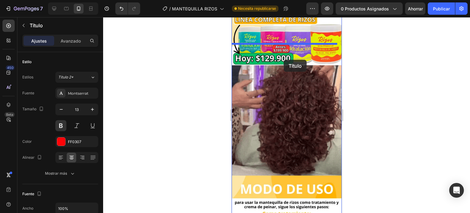
scroll to position [526, 0]
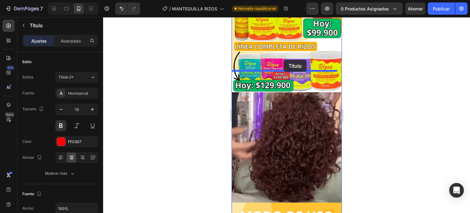
drag, startPoint x: 278, startPoint y: 118, endPoint x: 283, endPoint y: 60, distance: 59.0
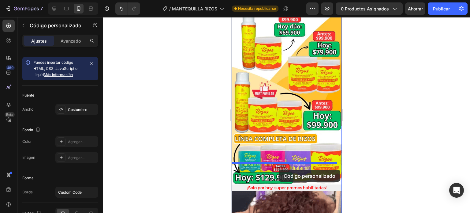
scroll to position [443, 0]
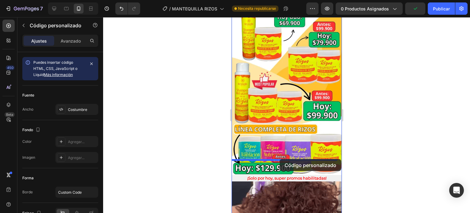
drag, startPoint x: 285, startPoint y: 145, endPoint x: 279, endPoint y: 159, distance: 14.7
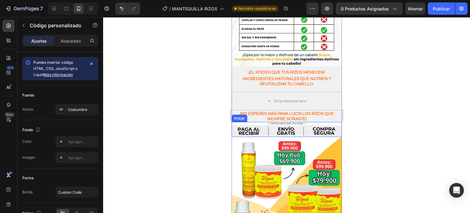
scroll to position [307, 0]
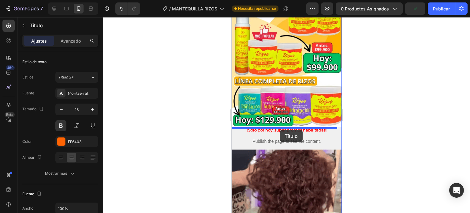
drag, startPoint x: 287, startPoint y: 99, endPoint x: 280, endPoint y: 127, distance: 28.7
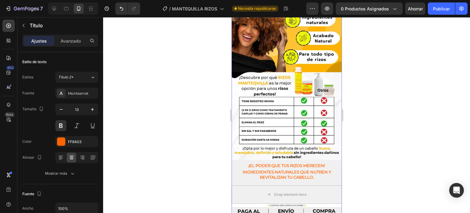
scroll to position [213, 0]
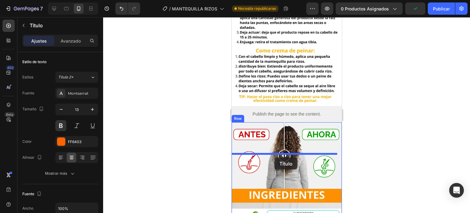
drag, startPoint x: 284, startPoint y: 161, endPoint x: 274, endPoint y: 157, distance: 10.9
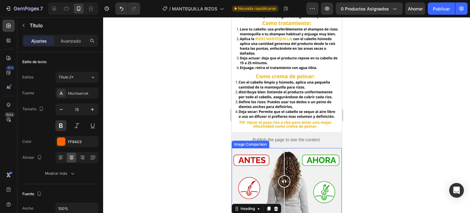
scroll to position [733, 0]
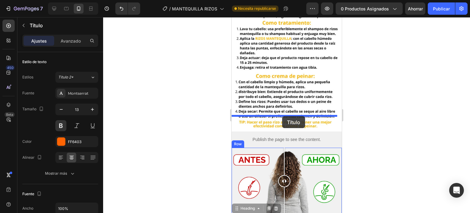
drag, startPoint x: 284, startPoint y: 184, endPoint x: 282, endPoint y: 116, distance: 68.0
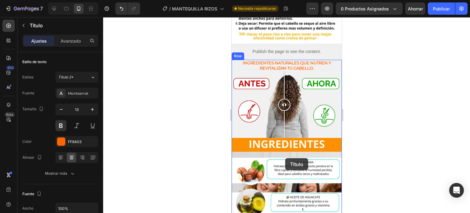
scroll to position [902, 0]
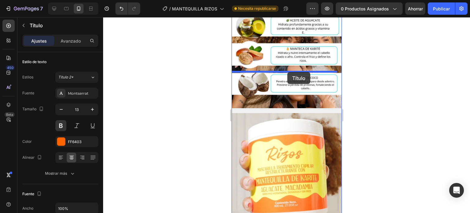
drag, startPoint x: 284, startPoint y: 106, endPoint x: 287, endPoint y: 71, distance: 35.0
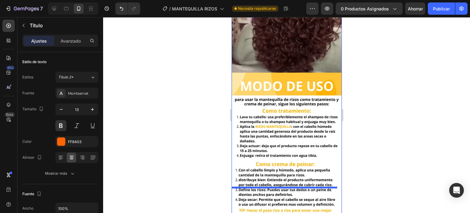
scroll to position [721, 0]
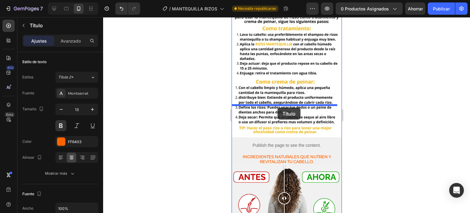
drag, startPoint x: 283, startPoint y: 77, endPoint x: 277, endPoint y: 107, distance: 31.2
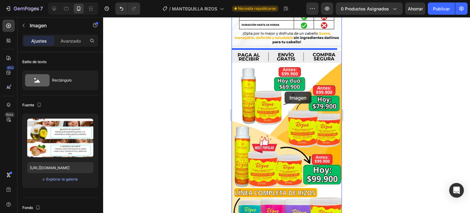
scroll to position [294, 0]
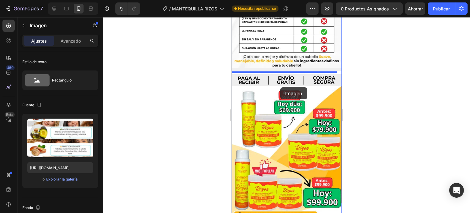
drag, startPoint x: 279, startPoint y: 140, endPoint x: 280, endPoint y: 87, distance: 53.3
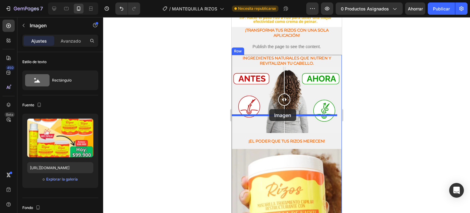
scroll to position [960, 0]
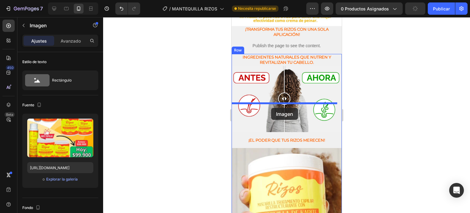
drag, startPoint x: 285, startPoint y: 84, endPoint x: 271, endPoint y: 108, distance: 27.6
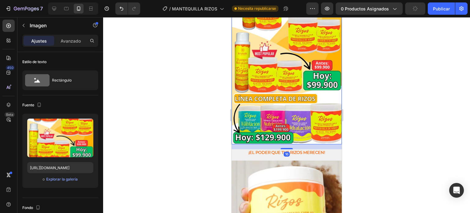
scroll to position [792, 0]
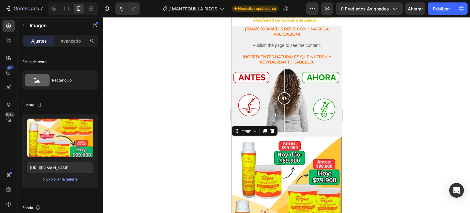
click at [368, 132] on div at bounding box center [286, 115] width 367 height 196
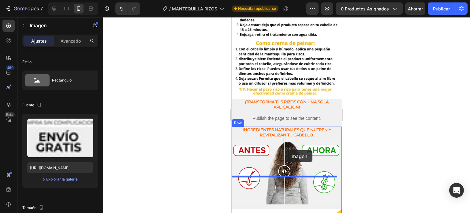
scroll to position [803, 0]
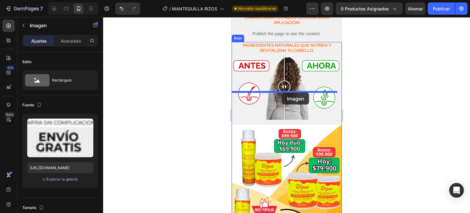
drag, startPoint x: 286, startPoint y: 112, endPoint x: 282, endPoint y: 92, distance: 20.3
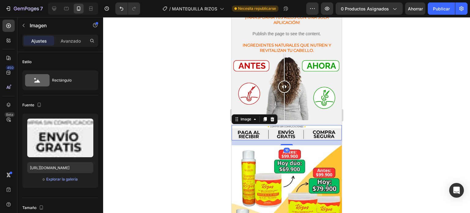
click at [358, 107] on div at bounding box center [286, 115] width 367 height 196
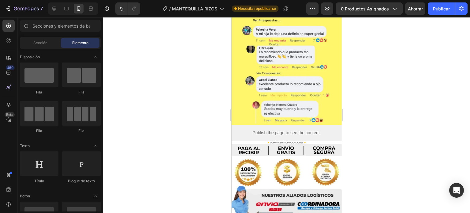
scroll to position [1259, 0]
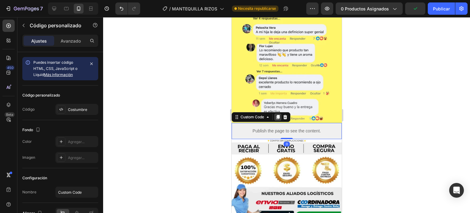
click at [277, 115] on icon at bounding box center [277, 117] width 3 height 4
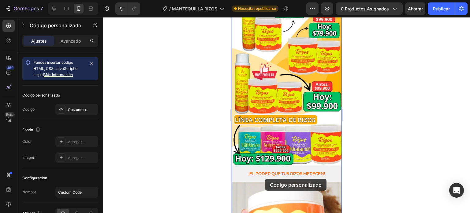
scroll to position [972, 0]
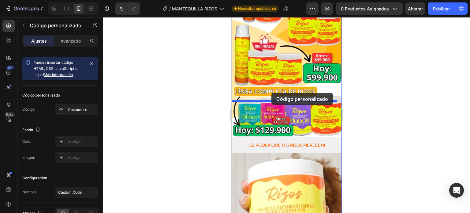
drag, startPoint x: 282, startPoint y: 95, endPoint x: 271, endPoint y: 94, distance: 10.4
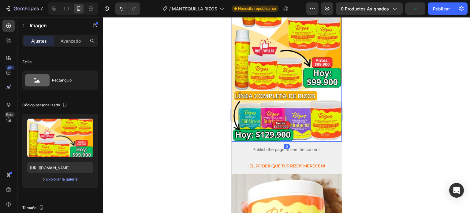
scroll to position [967, 0]
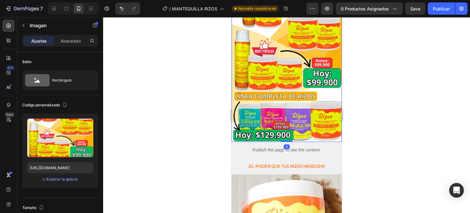
drag, startPoint x: 286, startPoint y: 99, endPoint x: 284, endPoint y: 94, distance: 6.1
click at [284, 94] on div "Image 0" at bounding box center [286, 53] width 110 height 175
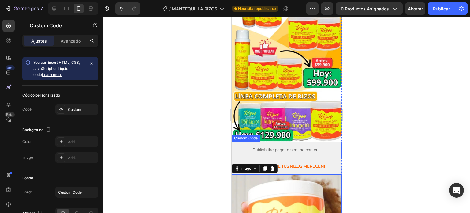
click at [288, 142] on div "Publish the page to see the content." at bounding box center [286, 150] width 110 height 16
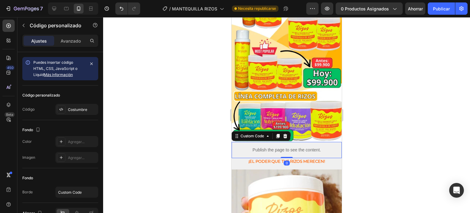
drag, startPoint x: 287, startPoint y: 120, endPoint x: 288, endPoint y: 111, distance: 8.9
click at [288, 142] on div "Publish the page to see the content. Custom Code 0" at bounding box center [286, 150] width 110 height 16
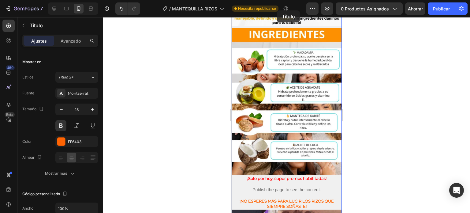
scroll to position [275, 0]
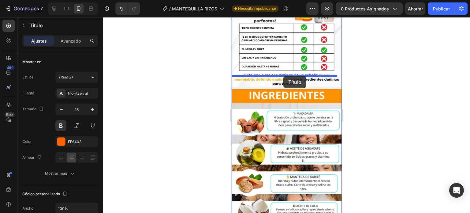
drag, startPoint x: 283, startPoint y: 91, endPoint x: 283, endPoint y: 76, distance: 15.0
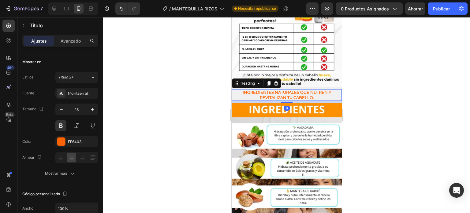
click at [404, 105] on div at bounding box center [286, 115] width 367 height 196
click at [275, 81] on icon at bounding box center [276, 83] width 4 height 4
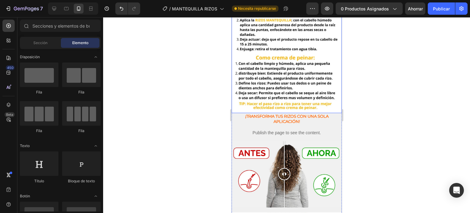
scroll to position [666, 0]
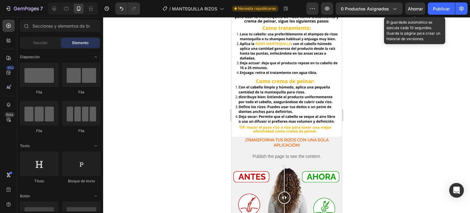
click at [413, 12] on div "Ahorrar" at bounding box center [415, 9] width 15 height 6
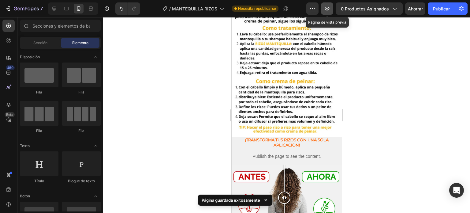
click at [325, 8] on icon "button" at bounding box center [327, 9] width 6 height 6
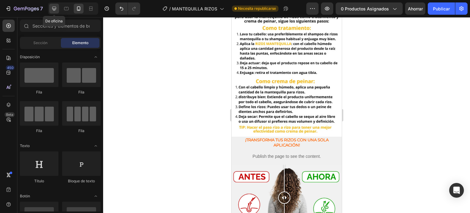
click at [53, 10] on icon at bounding box center [54, 9] width 4 height 4
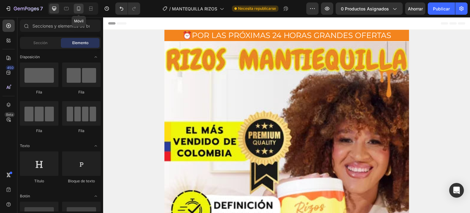
click at [80, 8] on icon at bounding box center [78, 8] width 3 height 4
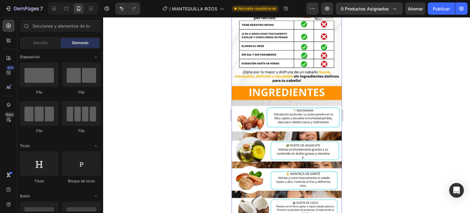
scroll to position [281, 0]
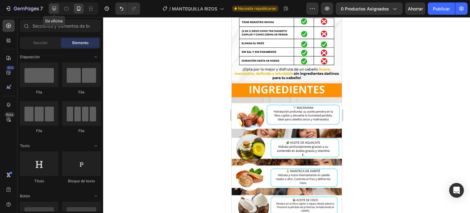
click at [53, 7] on icon at bounding box center [54, 9] width 4 height 4
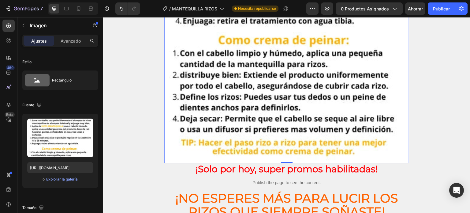
scroll to position [912, 0]
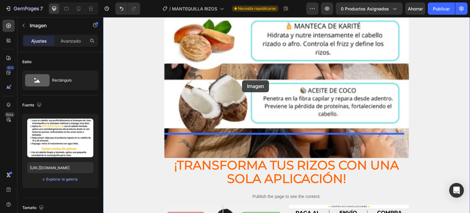
drag, startPoint x: 249, startPoint y: 73, endPoint x: 242, endPoint y: 80, distance: 10.2
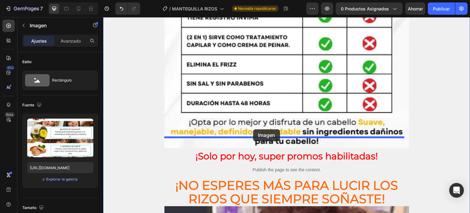
scroll to position [608, 0]
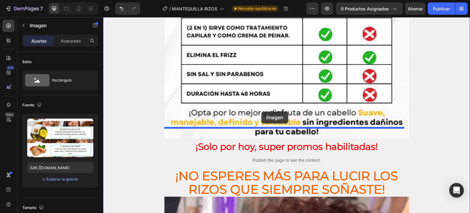
drag, startPoint x: 250, startPoint y: 64, endPoint x: 261, endPoint y: 111, distance: 49.1
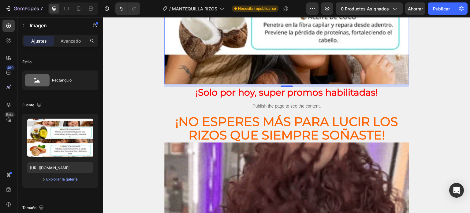
scroll to position [990, 0]
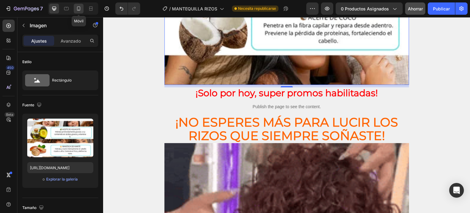
click at [78, 8] on icon at bounding box center [79, 9] width 6 height 6
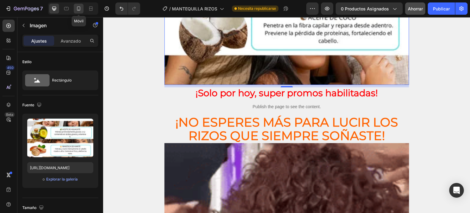
type input "[URL][DOMAIN_NAME]"
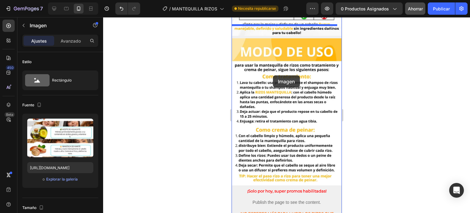
scroll to position [310, 0]
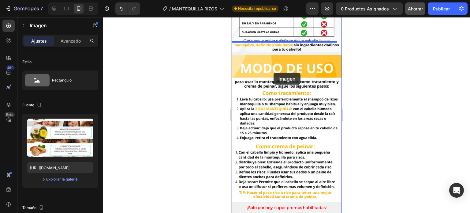
drag, startPoint x: 266, startPoint y: 103, endPoint x: 273, endPoint y: 72, distance: 31.8
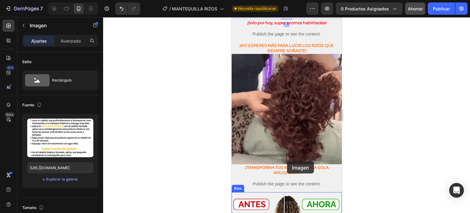
scroll to position [683, 0]
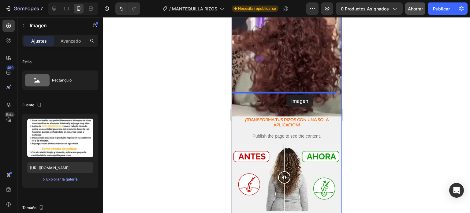
drag, startPoint x: 273, startPoint y: 127, endPoint x: 286, endPoint y: 95, distance: 35.2
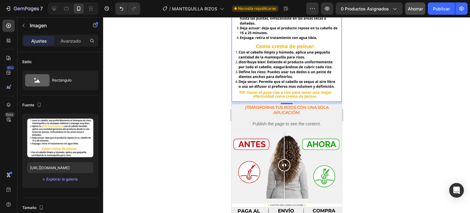
scroll to position [702, 0]
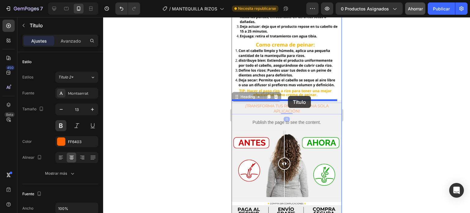
drag, startPoint x: 289, startPoint y: 74, endPoint x: 288, endPoint y: 96, distance: 21.8
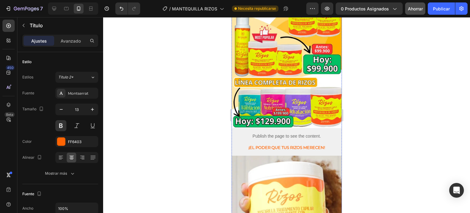
scroll to position [912, 0]
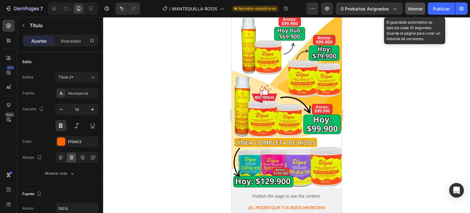
click at [411, 11] on font "Ahorrar" at bounding box center [415, 8] width 15 height 5
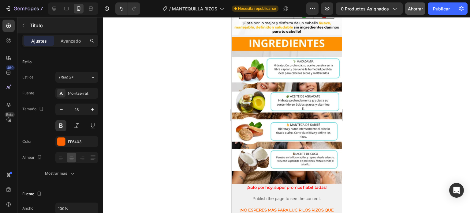
scroll to position [328, 0]
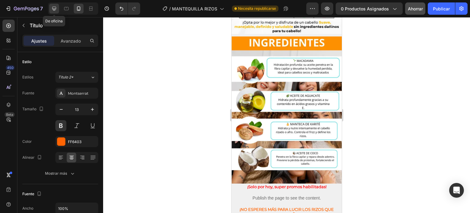
click at [50, 8] on div at bounding box center [54, 9] width 10 height 10
type input "40"
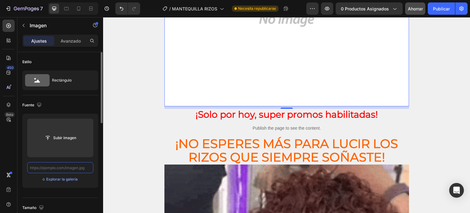
paste input "[URL][DOMAIN_NAME]"
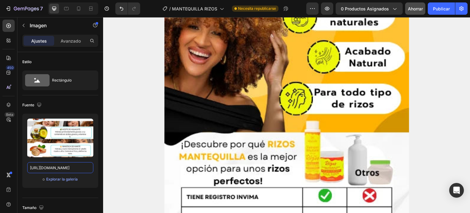
scroll to position [415, 0]
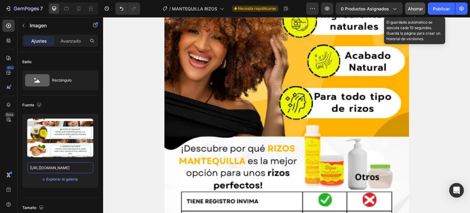
type input "[URL][DOMAIN_NAME]"
click at [415, 9] on font "Ahorrar" at bounding box center [415, 8] width 15 height 5
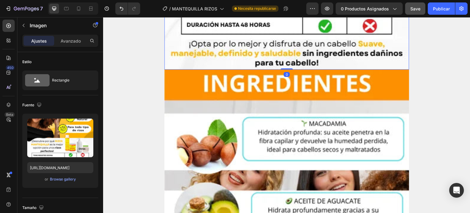
scroll to position [677, 0]
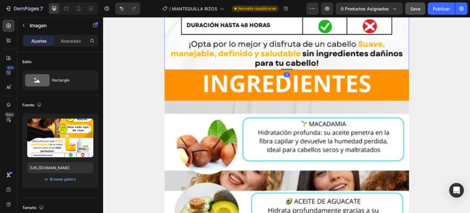
drag, startPoint x: 284, startPoint y: 56, endPoint x: 284, endPoint y: 51, distance: 5.5
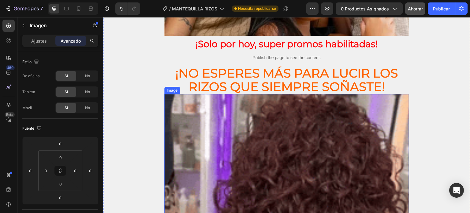
scroll to position [1057, 0]
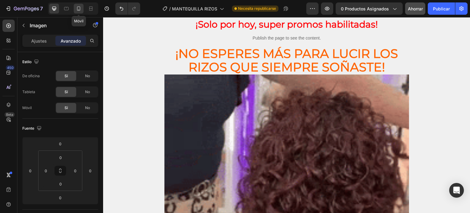
click at [81, 8] on icon at bounding box center [79, 9] width 6 height 6
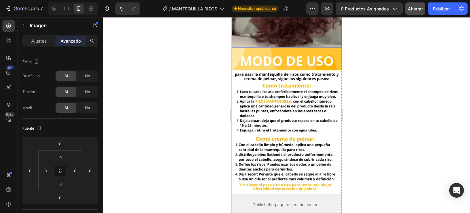
scroll to position [611, 0]
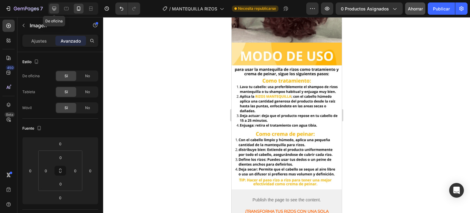
click at [51, 10] on icon at bounding box center [54, 9] width 6 height 6
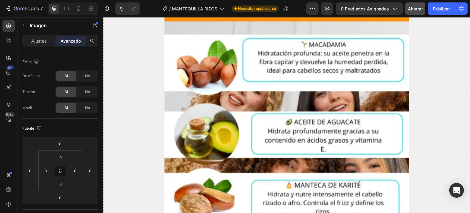
scroll to position [1389, 0]
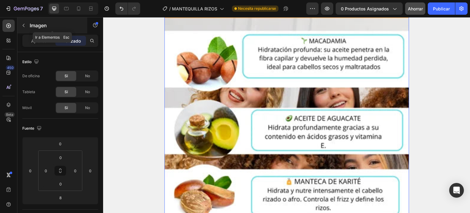
click at [23, 24] on icon "button" at bounding box center [23, 25] width 5 height 5
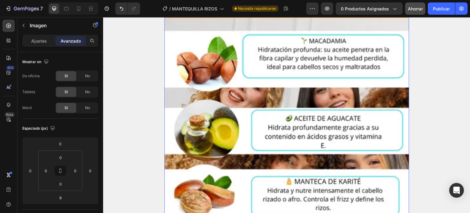
click at [243, 125] on img at bounding box center [286, 150] width 245 height 326
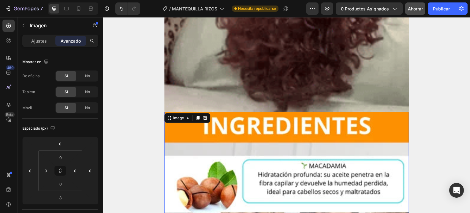
scroll to position [1263, 0]
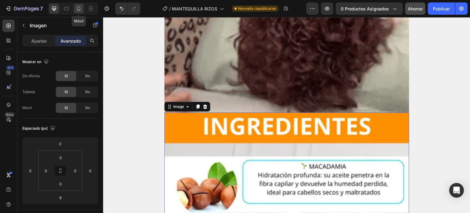
click at [76, 7] on icon at bounding box center [79, 9] width 6 height 6
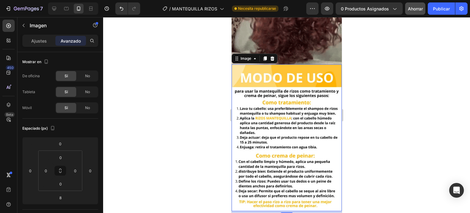
scroll to position [593, 0]
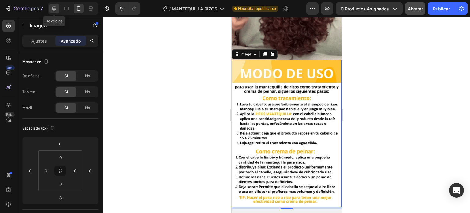
click at [52, 10] on icon at bounding box center [54, 9] width 6 height 6
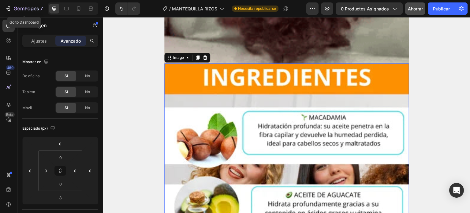
scroll to position [1313, 0]
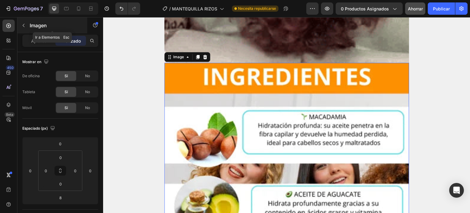
click at [22, 22] on button "button" at bounding box center [24, 26] width 10 height 10
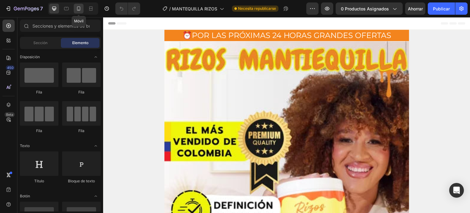
click at [79, 9] on icon at bounding box center [79, 9] width 6 height 6
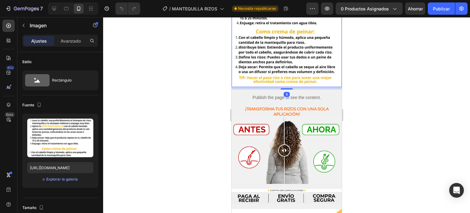
scroll to position [711, 0]
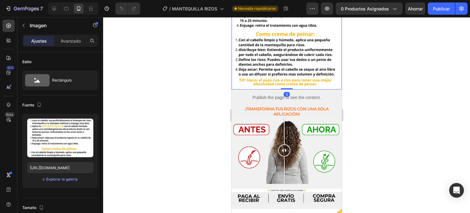
drag, startPoint x: 283, startPoint y: 58, endPoint x: 282, endPoint y: 52, distance: 6.2
click at [282, 52] on div "Image 0" at bounding box center [286, 16] width 110 height 147
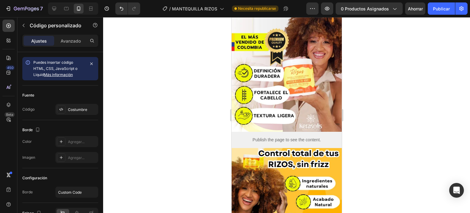
scroll to position [0, 0]
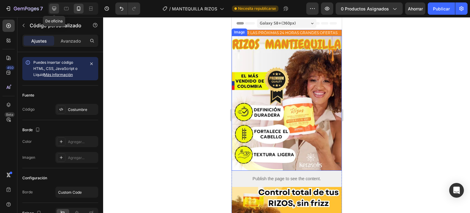
click at [54, 11] on icon at bounding box center [54, 9] width 6 height 6
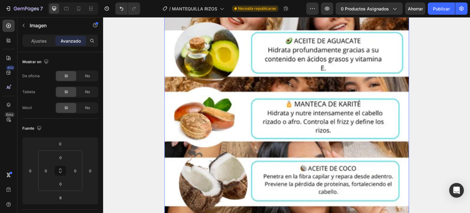
scroll to position [1467, 0]
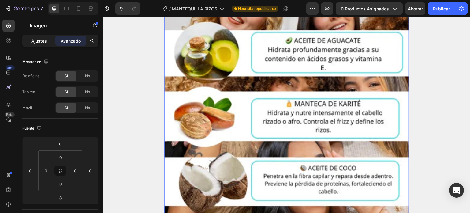
click at [43, 42] on font "Ajustes" at bounding box center [39, 40] width 16 height 5
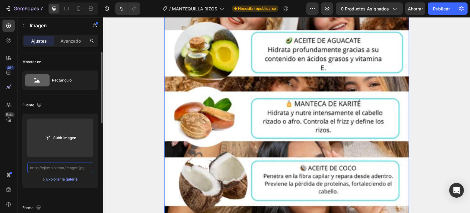
scroll to position [0, 0]
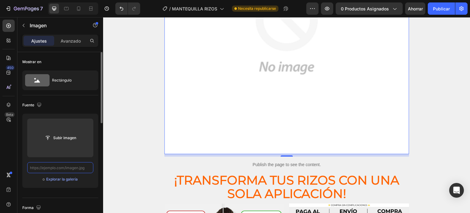
paste input "[URL][DOMAIN_NAME]"
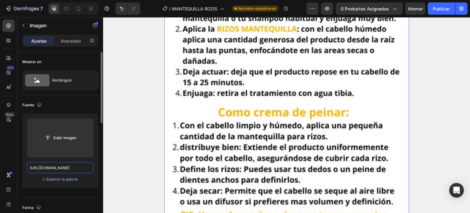
scroll to position [0, 264]
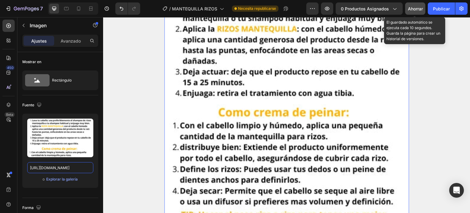
type input "[URL][DOMAIN_NAME]"
click at [417, 11] on font "Ahorrar" at bounding box center [415, 8] width 15 height 5
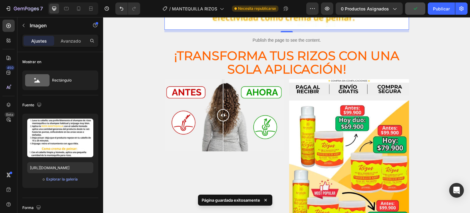
scroll to position [1667, 0]
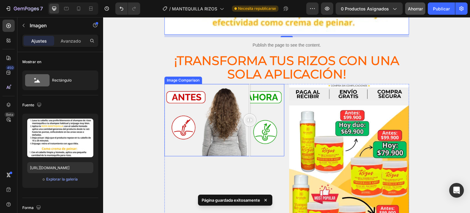
click at [250, 84] on div at bounding box center [224, 120] width 120 height 72
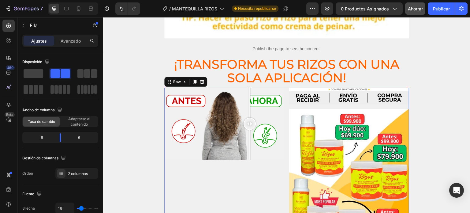
scroll to position [1664, 0]
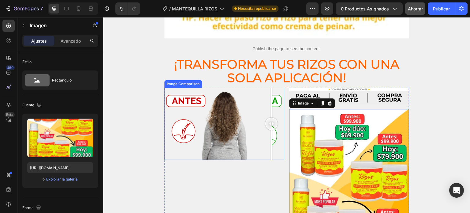
click at [271, 97] on div at bounding box center [224, 124] width 120 height 72
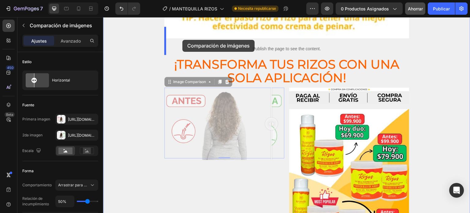
scroll to position [1650, 0]
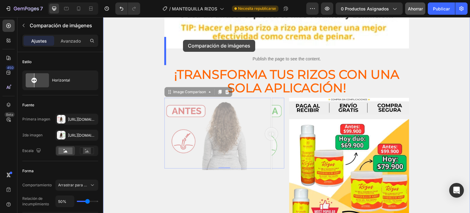
drag, startPoint x: 168, startPoint y: 53, endPoint x: 183, endPoint y: 40, distance: 20.2
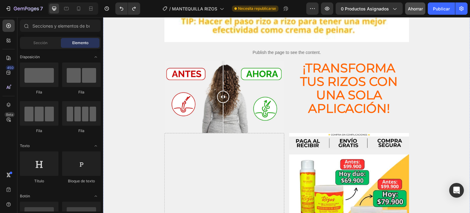
scroll to position [1660, 0]
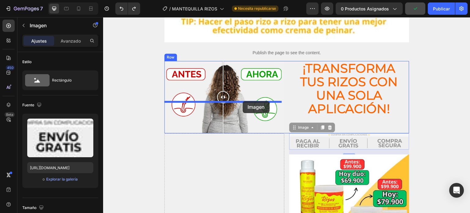
drag, startPoint x: 323, startPoint y: 105, endPoint x: 243, endPoint y: 101, distance: 80.6
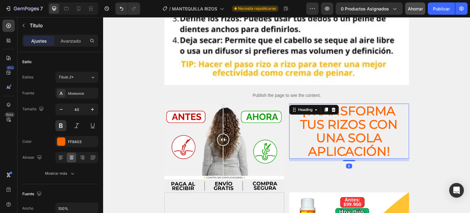
scroll to position [1617, 0]
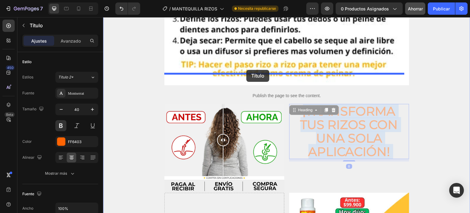
drag, startPoint x: 344, startPoint y: 91, endPoint x: 246, endPoint y: 70, distance: 99.5
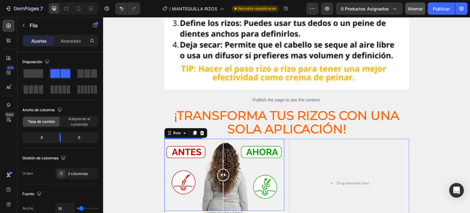
scroll to position [1612, 0]
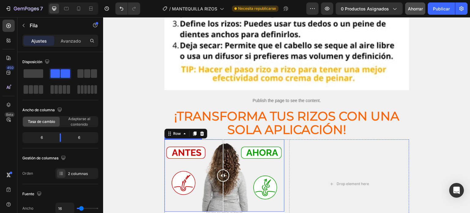
click at [229, 139] on div at bounding box center [223, 175] width 12 height 72
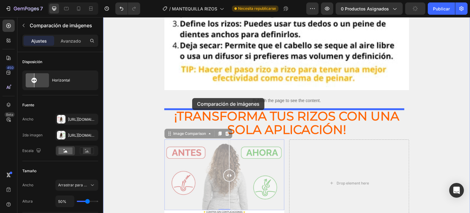
drag, startPoint x: 183, startPoint y: 103, endPoint x: 192, endPoint y: 98, distance: 11.0
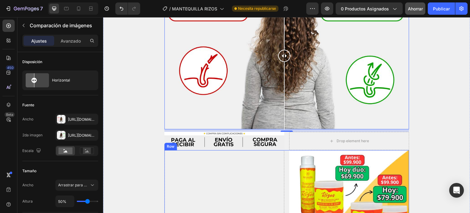
scroll to position [1770, 0]
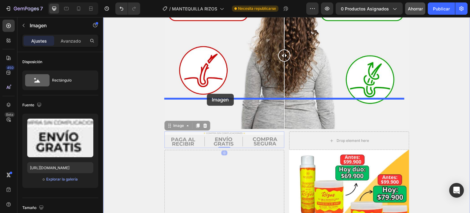
drag, startPoint x: 195, startPoint y: 107, endPoint x: 207, endPoint y: 94, distance: 17.8
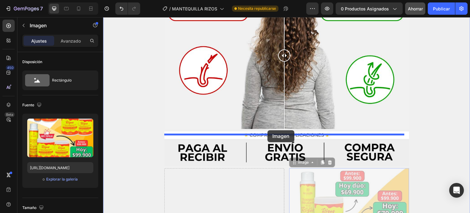
drag, startPoint x: 313, startPoint y: 150, endPoint x: 267, endPoint y: 130, distance: 49.6
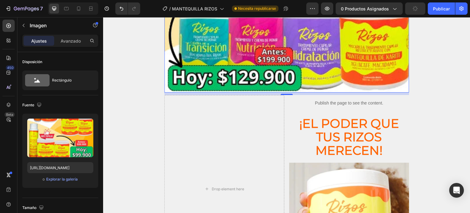
scroll to position [2235, 0]
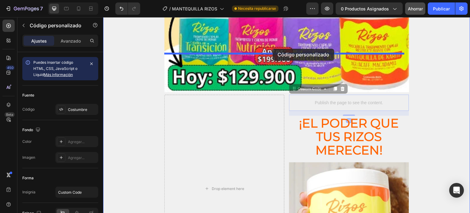
drag, startPoint x: 323, startPoint y: 61, endPoint x: 273, endPoint y: 49, distance: 51.4
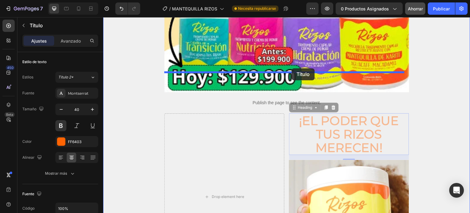
drag, startPoint x: 324, startPoint y: 92, endPoint x: 292, endPoint y: 68, distance: 39.9
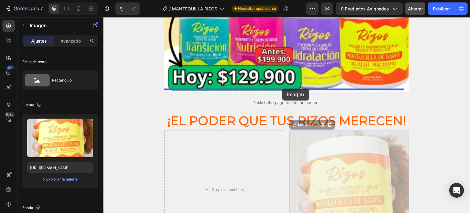
drag, startPoint x: 325, startPoint y: 106, endPoint x: 282, endPoint y: 88, distance: 46.7
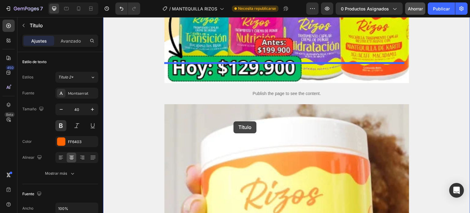
scroll to position [2252, 0]
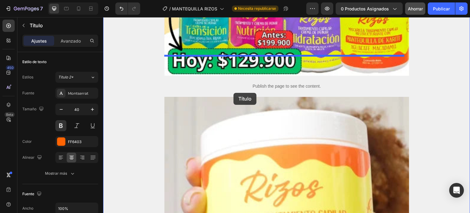
drag, startPoint x: 241, startPoint y: 121, endPoint x: 234, endPoint y: 93, distance: 29.6
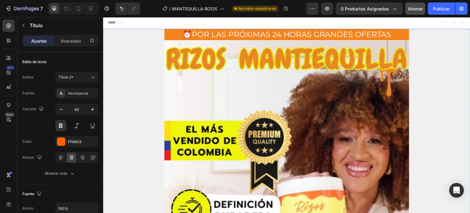
scroll to position [0, 0]
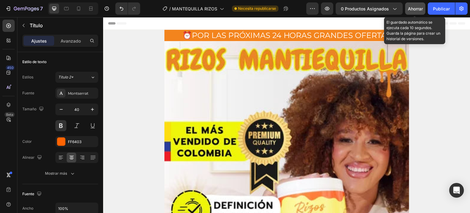
click at [411, 7] on font "Ahorrar" at bounding box center [415, 8] width 15 height 5
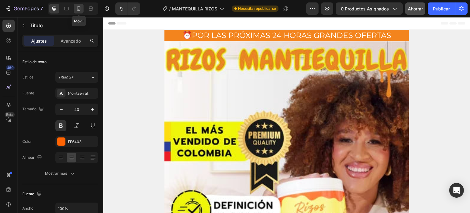
click at [78, 6] on icon at bounding box center [79, 9] width 6 height 6
type input "13"
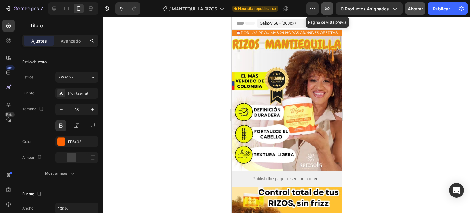
click at [326, 9] on icon "button" at bounding box center [327, 9] width 6 height 6
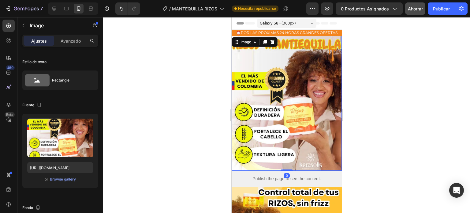
click at [288, 133] on img at bounding box center [286, 103] width 110 height 135
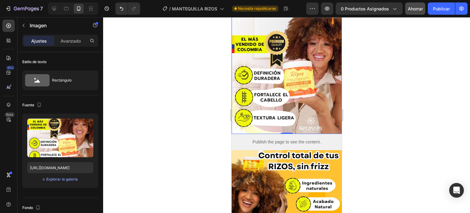
click at [286, 136] on div "0" at bounding box center [286, 138] width 6 height 5
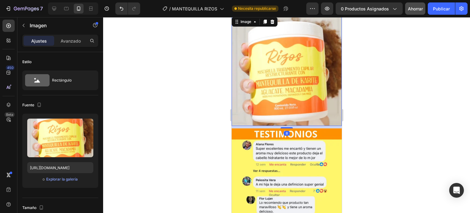
scroll to position [1097, 0]
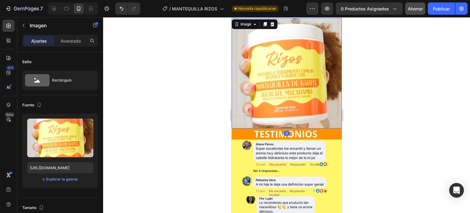
drag, startPoint x: 282, startPoint y: 81, endPoint x: 282, endPoint y: 73, distance: 8.0
click at [282, 73] on div "Image 0" at bounding box center [286, 73] width 110 height 110
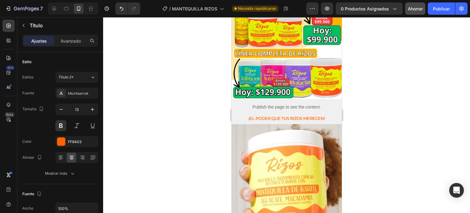
scroll to position [992, 0]
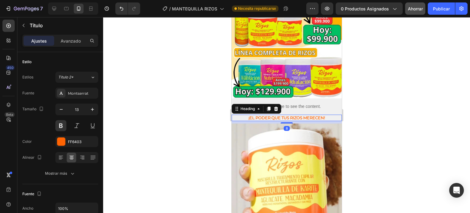
click at [285, 114] on h2 "¡El poder que tus rizos merecen!" at bounding box center [286, 117] width 110 height 6
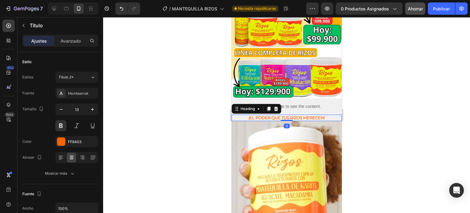
drag, startPoint x: 284, startPoint y: 80, endPoint x: 284, endPoint y: 76, distance: 4.6
click at [284, 114] on div "¡El poder que tus rizos merecen! Heading 0" at bounding box center [286, 117] width 110 height 6
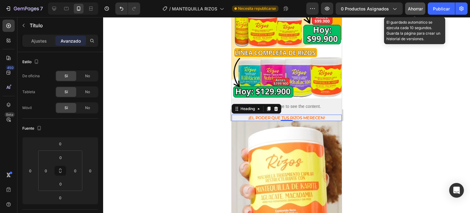
click at [415, 6] on font "Ahorrar" at bounding box center [415, 8] width 15 height 5
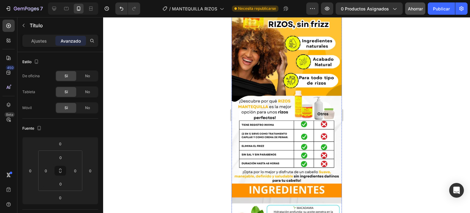
scroll to position [0, 0]
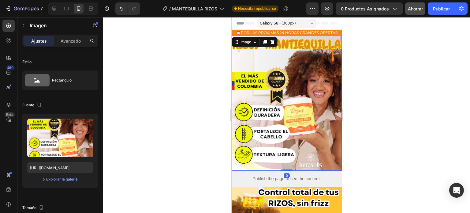
drag, startPoint x: 283, startPoint y: 164, endPoint x: 283, endPoint y: 159, distance: 5.2
click at [283, 159] on div "Image 0" at bounding box center [286, 103] width 110 height 135
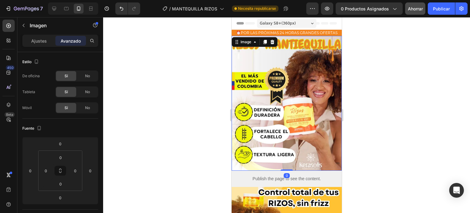
click at [287, 173] on div "0" at bounding box center [286, 175] width 6 height 5
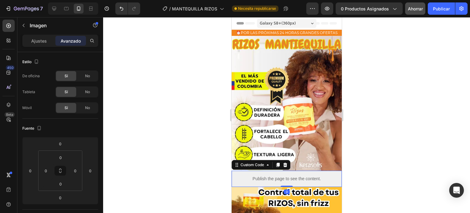
click at [298, 170] on div "Publish the page to see the content." at bounding box center [286, 178] width 110 height 16
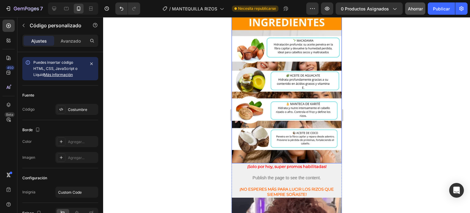
scroll to position [427, 0]
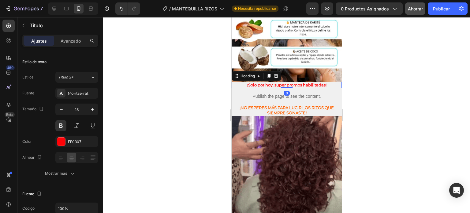
drag, startPoint x: 284, startPoint y: 67, endPoint x: 285, endPoint y: 60, distance: 7.7
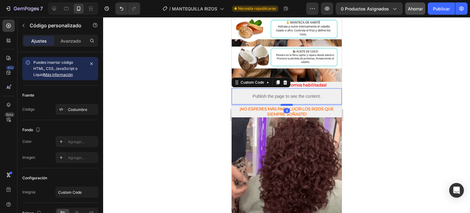
click at [285, 104] on div at bounding box center [286, 105] width 12 height 2
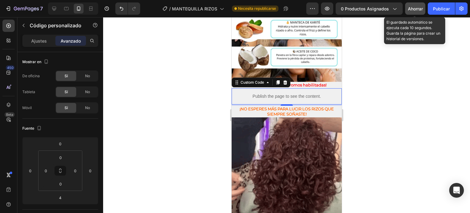
click at [412, 9] on font "Ahorrar" at bounding box center [415, 8] width 15 height 5
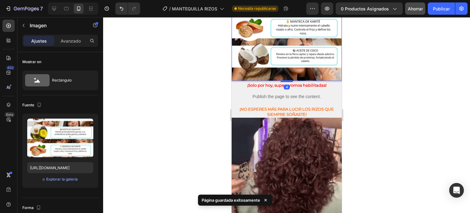
scroll to position [428, 0]
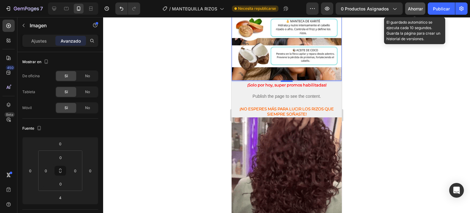
click at [417, 6] on font "Ahorrar" at bounding box center [415, 8] width 15 height 5
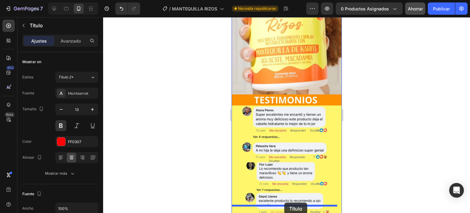
scroll to position [1168, 0]
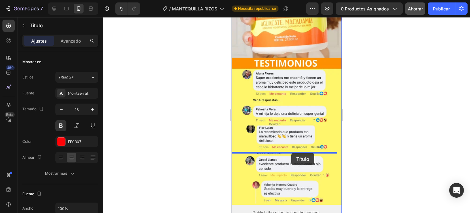
drag, startPoint x: 272, startPoint y: 132, endPoint x: 291, endPoint y: 153, distance: 28.4
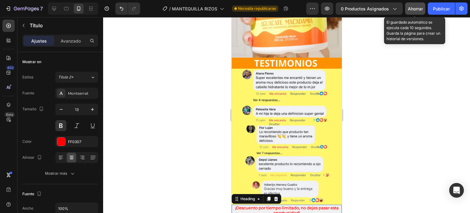
click at [415, 11] on div "Ahorrar" at bounding box center [415, 9] width 15 height 6
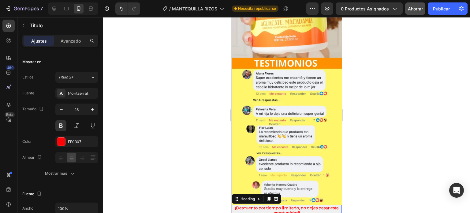
drag, startPoint x: 284, startPoint y: 163, endPoint x: 284, endPoint y: 160, distance: 3.4
click at [284, 204] on div "¡Descuento por tiempo limitado, no dejes pasar esta oportunidad! Heading 0" at bounding box center [286, 210] width 110 height 12
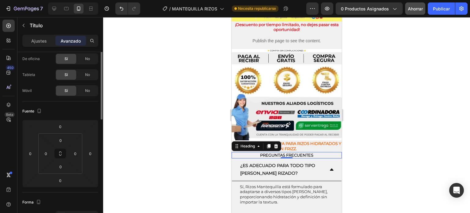
scroll to position [0, 0]
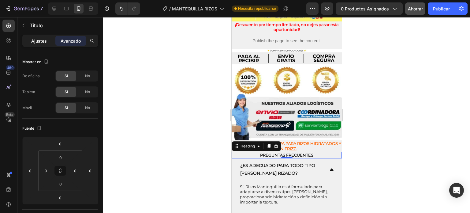
click at [39, 43] on p "Ajustes" at bounding box center [39, 41] width 16 height 6
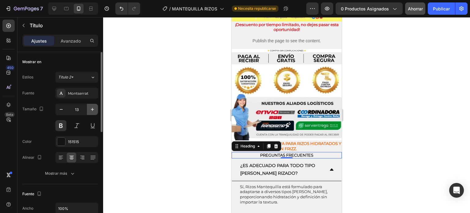
click at [92, 110] on icon "button" at bounding box center [92, 109] width 6 height 6
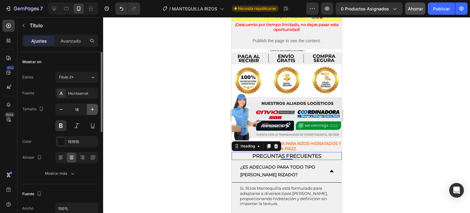
click at [92, 110] on icon "button" at bounding box center [92, 109] width 6 height 6
type input "21"
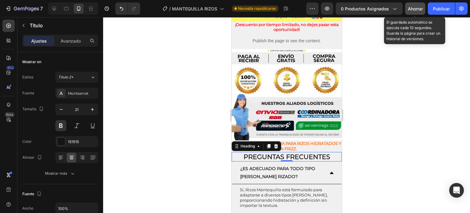
click at [414, 9] on font "Ahorrar" at bounding box center [415, 8] width 15 height 5
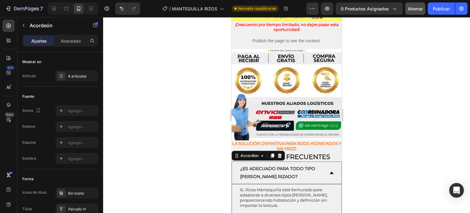
click at [329, 170] on icon at bounding box center [331, 172] width 5 height 5
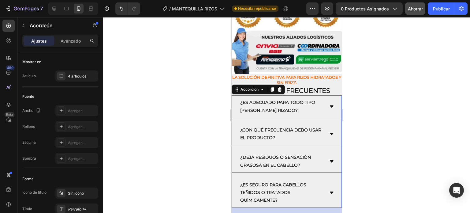
scroll to position [1417, 0]
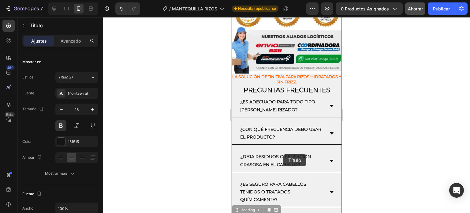
drag, startPoint x: 283, startPoint y: 159, endPoint x: 283, endPoint y: 154, distance: 4.9
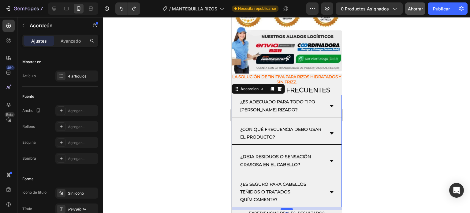
drag, startPoint x: 286, startPoint y: 158, endPoint x: 286, endPoint y: 152, distance: 5.8
click at [286, 208] on div at bounding box center [286, 209] width 12 height 2
type input "100%"
type input "100"
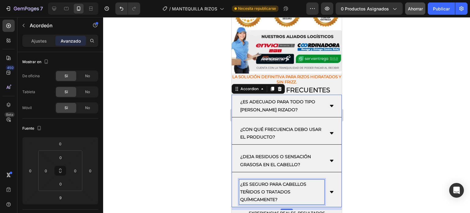
click at [324, 177] on div "¿Es seguro para cabellos teñidos o tratados químicamente?" at bounding box center [287, 192] width 110 height 30
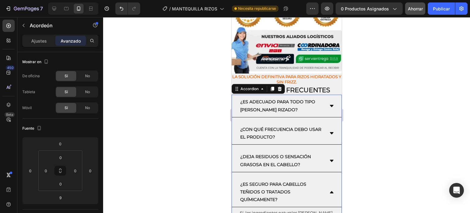
click at [329, 189] on icon at bounding box center [331, 191] width 5 height 5
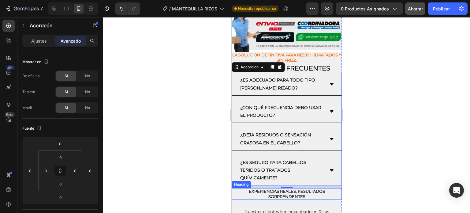
scroll to position [1439, 0]
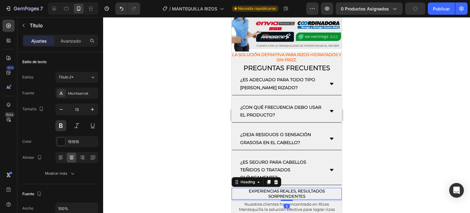
drag, startPoint x: 283, startPoint y: 151, endPoint x: 284, endPoint y: 144, distance: 7.0
click at [284, 200] on div at bounding box center [286, 200] width 12 height 1
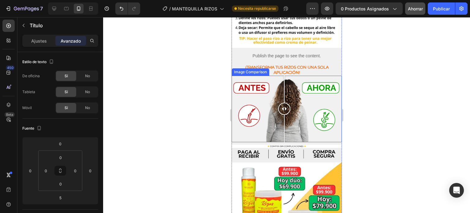
scroll to position [717, 0]
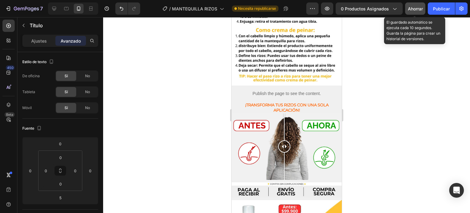
click at [417, 12] on button "Ahorrar" at bounding box center [415, 8] width 20 height 12
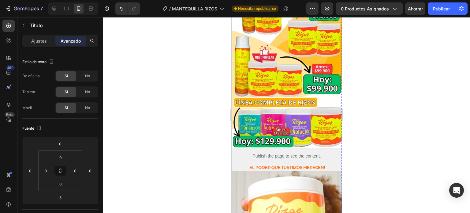
scroll to position [952, 0]
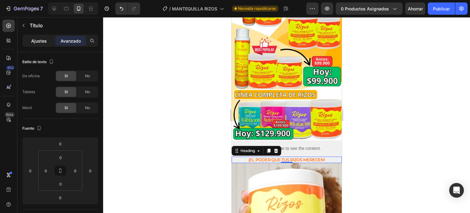
click at [42, 37] on div "Ajustes" at bounding box center [39, 41] width 31 height 10
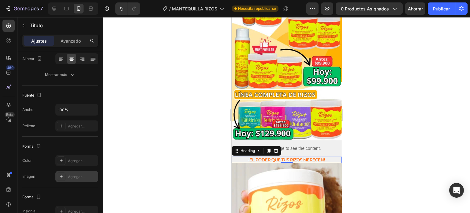
scroll to position [0, 0]
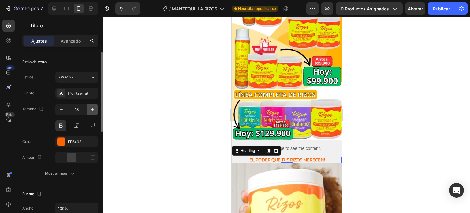
click at [91, 107] on icon "button" at bounding box center [92, 109] width 6 height 6
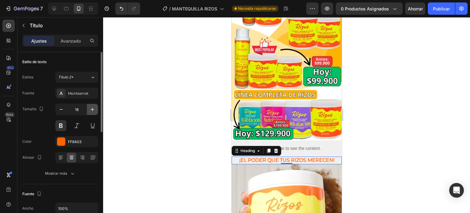
click at [91, 107] on icon "button" at bounding box center [92, 109] width 6 height 6
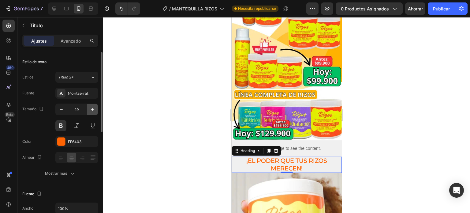
click at [91, 107] on icon "button" at bounding box center [92, 109] width 6 height 6
type input "20"
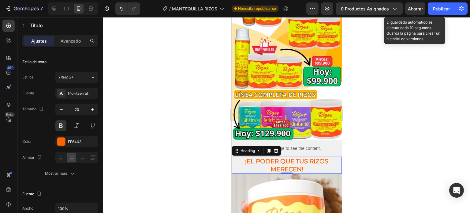
click at [419, 6] on font "Ahorrar" at bounding box center [415, 8] width 15 height 5
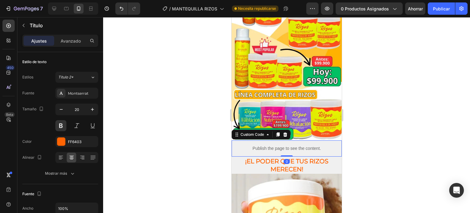
click at [285, 140] on div "Publish the page to see the content." at bounding box center [286, 148] width 110 height 16
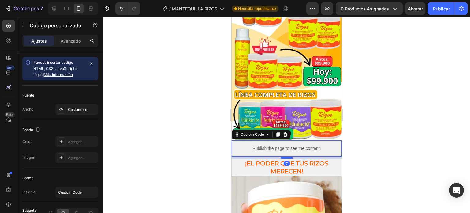
click at [283, 157] on div at bounding box center [286, 158] width 12 height 2
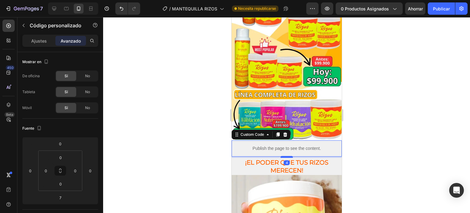
click at [285, 156] on div at bounding box center [286, 157] width 12 height 2
type input "4"
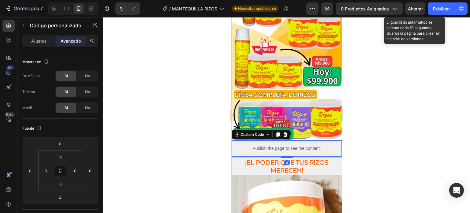
click at [419, 6] on div "Ahorrar" at bounding box center [415, 9] width 15 height 6
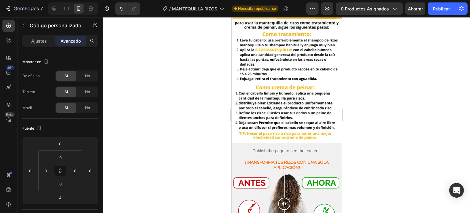
scroll to position [657, 0]
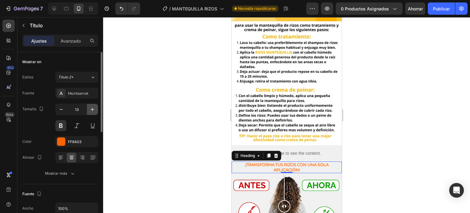
click at [93, 109] on icon "button" at bounding box center [92, 109] width 3 height 3
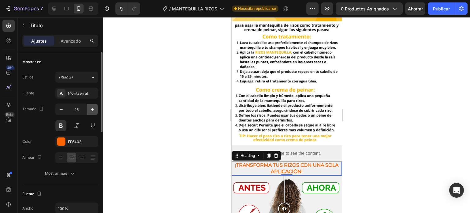
click at [93, 109] on icon "button" at bounding box center [92, 109] width 3 height 3
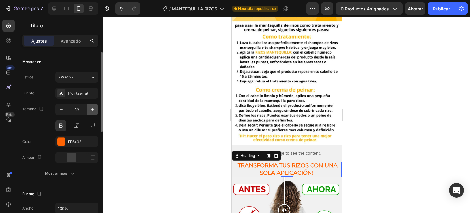
click at [93, 109] on icon "button" at bounding box center [92, 109] width 3 height 3
type input "20"
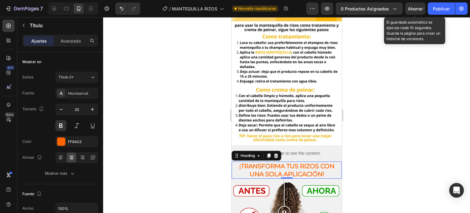
click at [412, 11] on div "Ahorrar" at bounding box center [415, 9] width 15 height 6
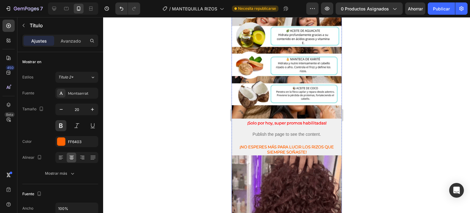
scroll to position [382, 0]
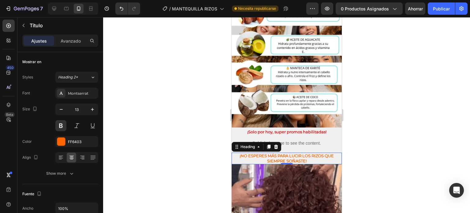
click at [284, 152] on h2 "¡No esperes más para lucir los rizos que siempre soñaste!" at bounding box center [286, 158] width 110 height 12
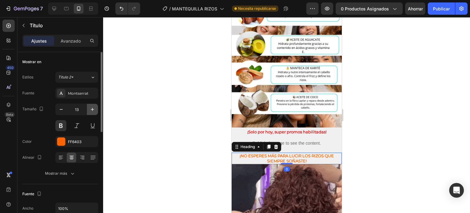
click at [91, 109] on icon "button" at bounding box center [92, 109] width 6 height 6
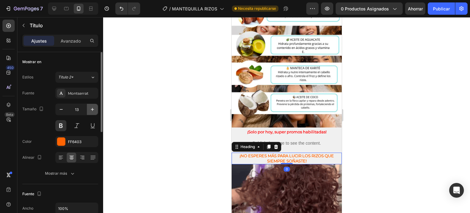
click at [91, 109] on icon "button" at bounding box center [92, 109] width 6 height 6
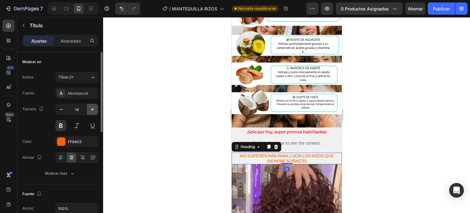
click at [91, 109] on icon "button" at bounding box center [92, 109] width 6 height 6
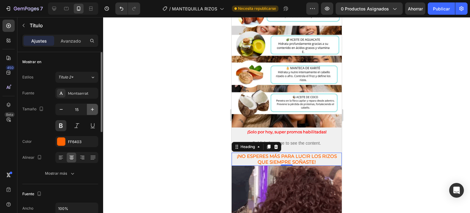
click at [91, 109] on icon "button" at bounding box center [92, 109] width 6 height 6
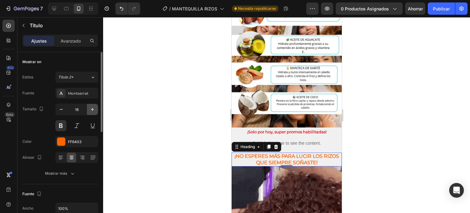
click at [91, 109] on icon "button" at bounding box center [92, 109] width 6 height 6
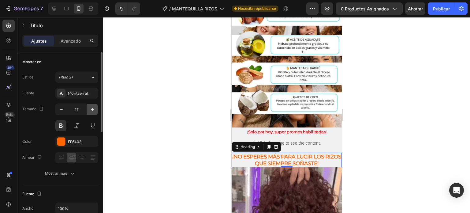
click at [91, 109] on icon "button" at bounding box center [92, 109] width 6 height 6
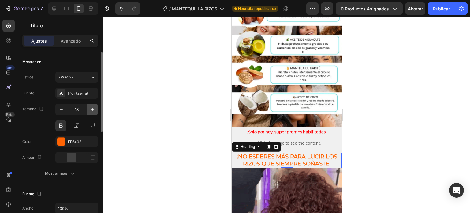
click at [91, 109] on icon "button" at bounding box center [92, 109] width 6 height 6
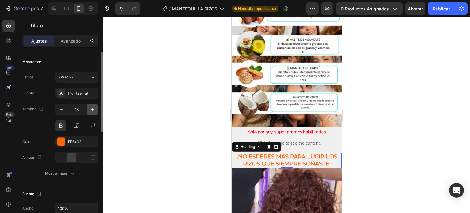
type input "19"
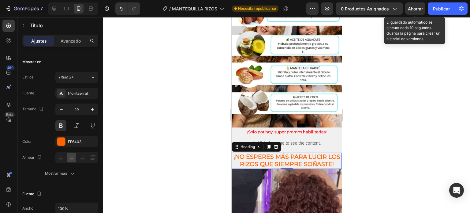
click at [412, 9] on font "Ahorrar" at bounding box center [415, 8] width 15 height 5
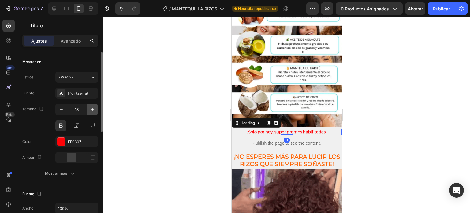
click at [93, 108] on icon "button" at bounding box center [92, 109] width 6 height 6
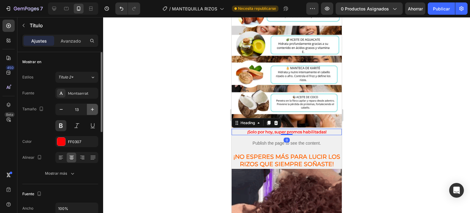
click at [93, 108] on icon "button" at bounding box center [92, 109] width 6 height 6
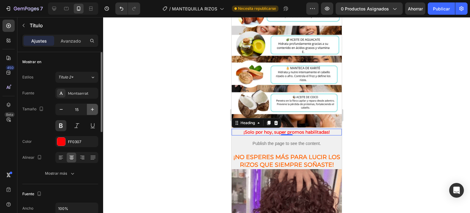
click at [93, 108] on icon "button" at bounding box center [92, 109] width 6 height 6
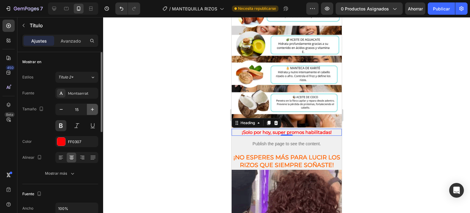
type input "16"
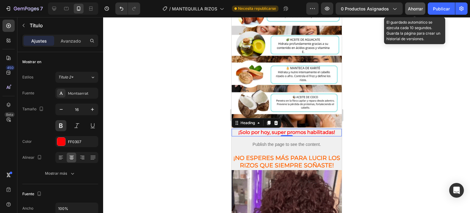
click at [419, 5] on button "Ahorrar" at bounding box center [415, 8] width 20 height 12
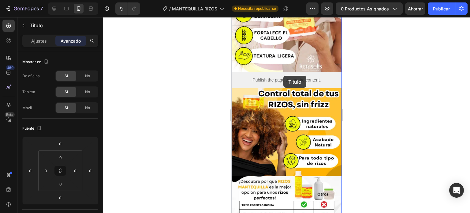
scroll to position [77, 0]
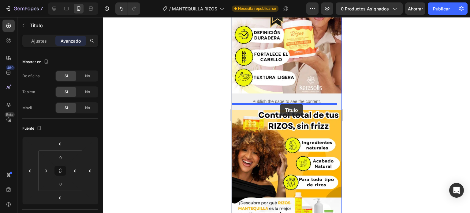
drag, startPoint x: 274, startPoint y: 80, endPoint x: 279, endPoint y: 103, distance: 23.5
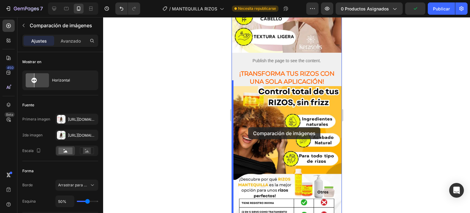
scroll to position [104, 0]
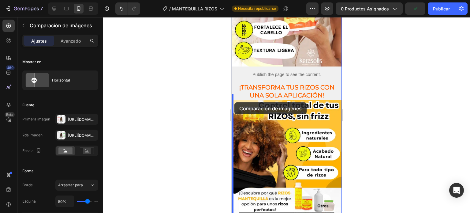
drag, startPoint x: 239, startPoint y: 86, endPoint x: 234, endPoint y: 102, distance: 16.7
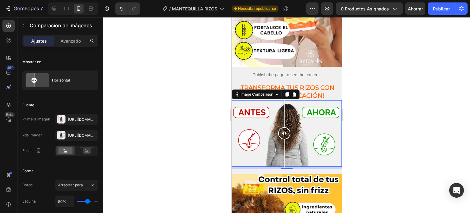
scroll to position [103, 0]
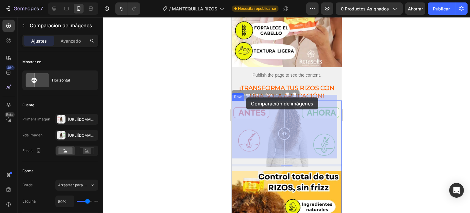
drag, startPoint x: 236, startPoint y: 88, endPoint x: 241, endPoint y: 98, distance: 11.4
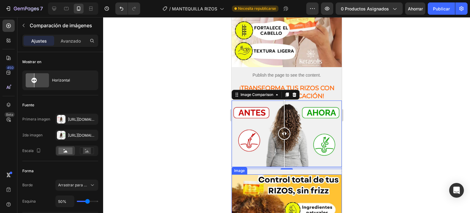
scroll to position [136, 0]
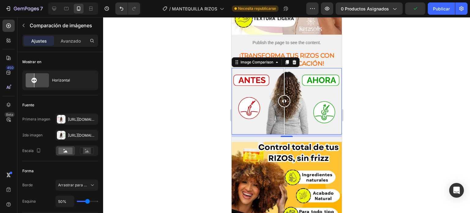
click at [286, 120] on div at bounding box center [284, 101] width 12 height 66
click at [361, 122] on div at bounding box center [286, 115] width 367 height 196
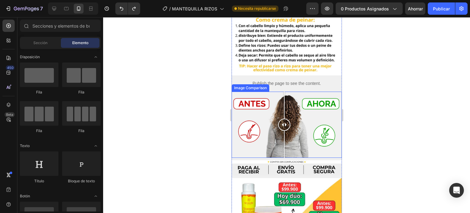
scroll to position [750, 0]
click at [264, 96] on div at bounding box center [286, 125] width 110 height 66
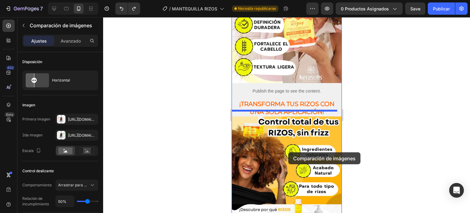
scroll to position [103, 0]
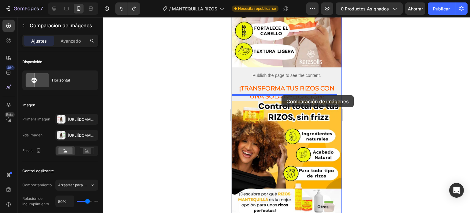
drag, startPoint x: 238, startPoint y: 63, endPoint x: 281, endPoint y: 95, distance: 54.1
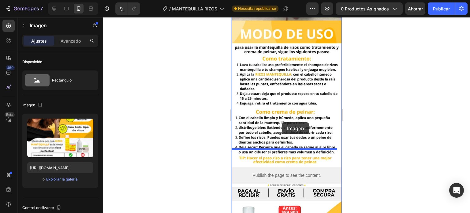
scroll to position [736, 0]
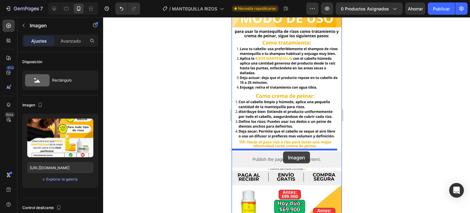
drag, startPoint x: 278, startPoint y: 99, endPoint x: 283, endPoint y: 151, distance: 52.9
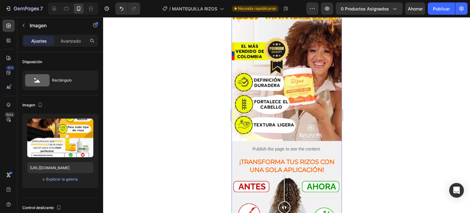
scroll to position [0, 0]
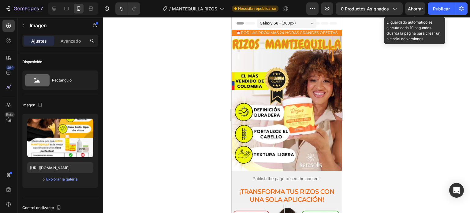
click at [408, 9] on font "Ahorrar" at bounding box center [415, 8] width 15 height 5
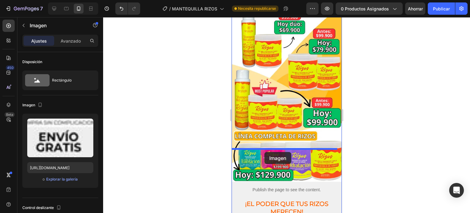
scroll to position [958, 0]
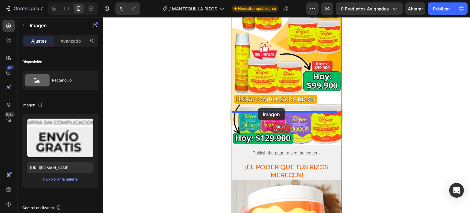
drag, startPoint x: 252, startPoint y: 39, endPoint x: 258, endPoint y: 108, distance: 68.8
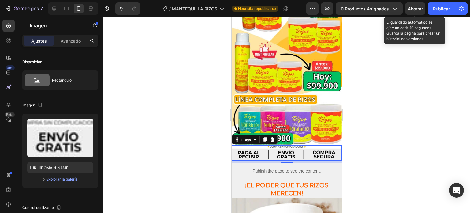
click at [410, 9] on font "Ahorrar" at bounding box center [415, 8] width 15 height 5
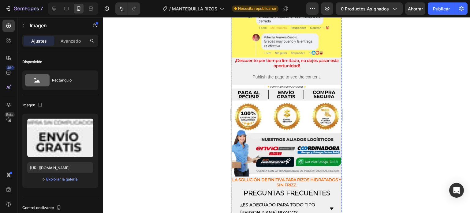
scroll to position [1325, 0]
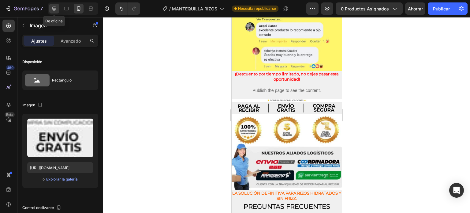
click at [57, 6] on icon at bounding box center [54, 9] width 6 height 6
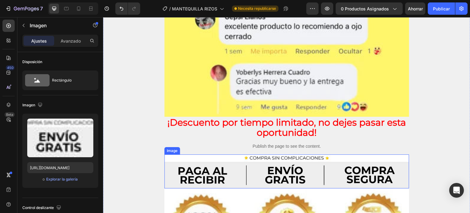
scroll to position [2822, 0]
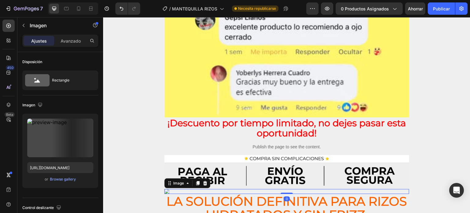
click at [167, 189] on img at bounding box center [286, 191] width 245 height 5
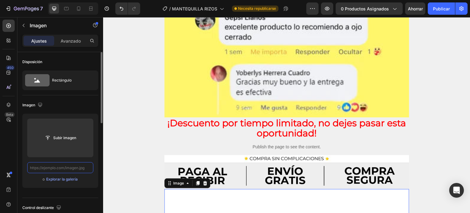
scroll to position [0, 0]
paste input "[URL][DOMAIN_NAME]"
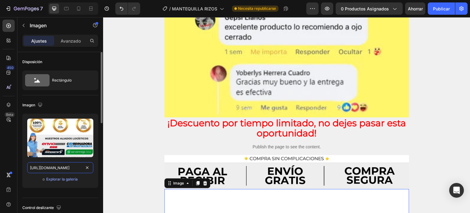
scroll to position [0, 119]
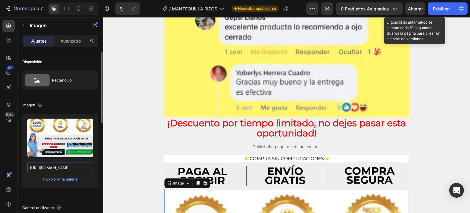
type input "[URL][DOMAIN_NAME]"
click at [417, 6] on font "Ahorrar" at bounding box center [415, 8] width 15 height 5
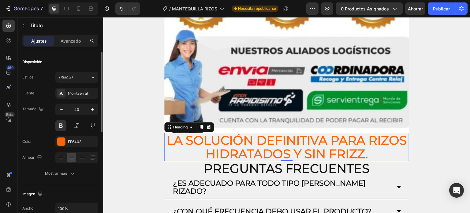
scroll to position [3049, 0]
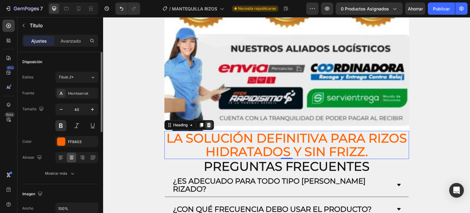
click at [209, 122] on icon at bounding box center [208, 124] width 5 height 5
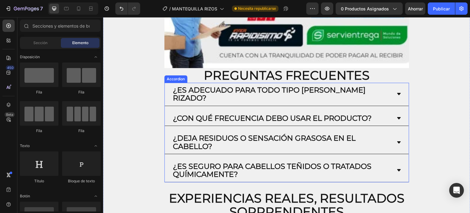
scroll to position [3094, 0]
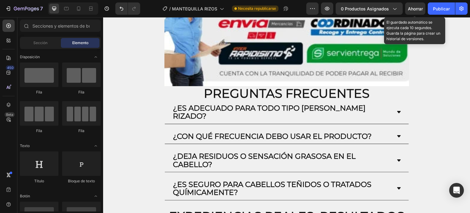
click at [415, 7] on font "Ahorrar" at bounding box center [415, 8] width 15 height 5
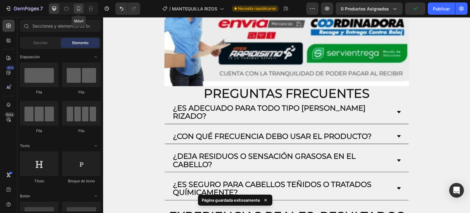
click at [76, 9] on icon at bounding box center [79, 9] width 6 height 6
